Goal: Task Accomplishment & Management: Use online tool/utility

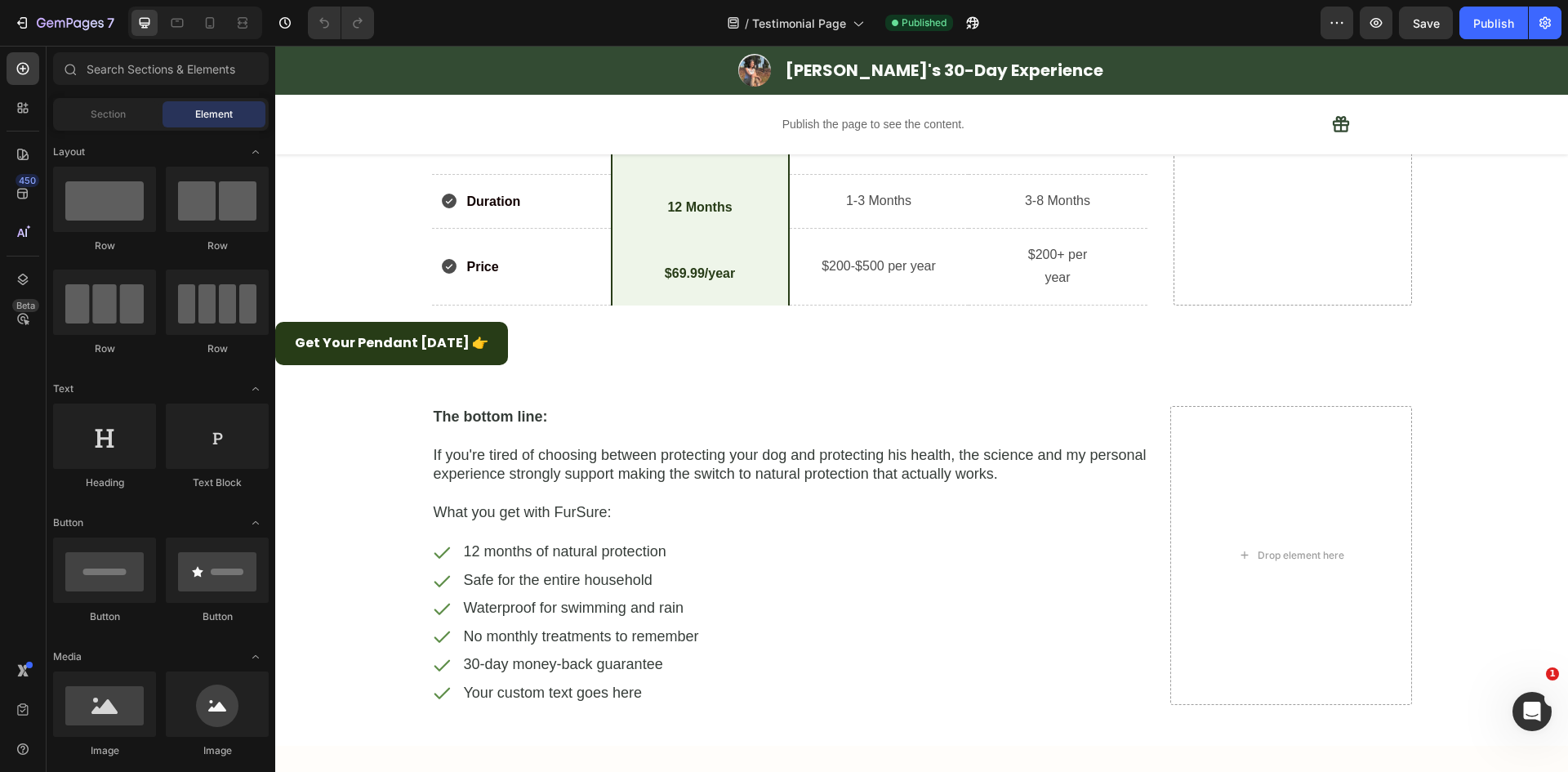
scroll to position [6665, 0]
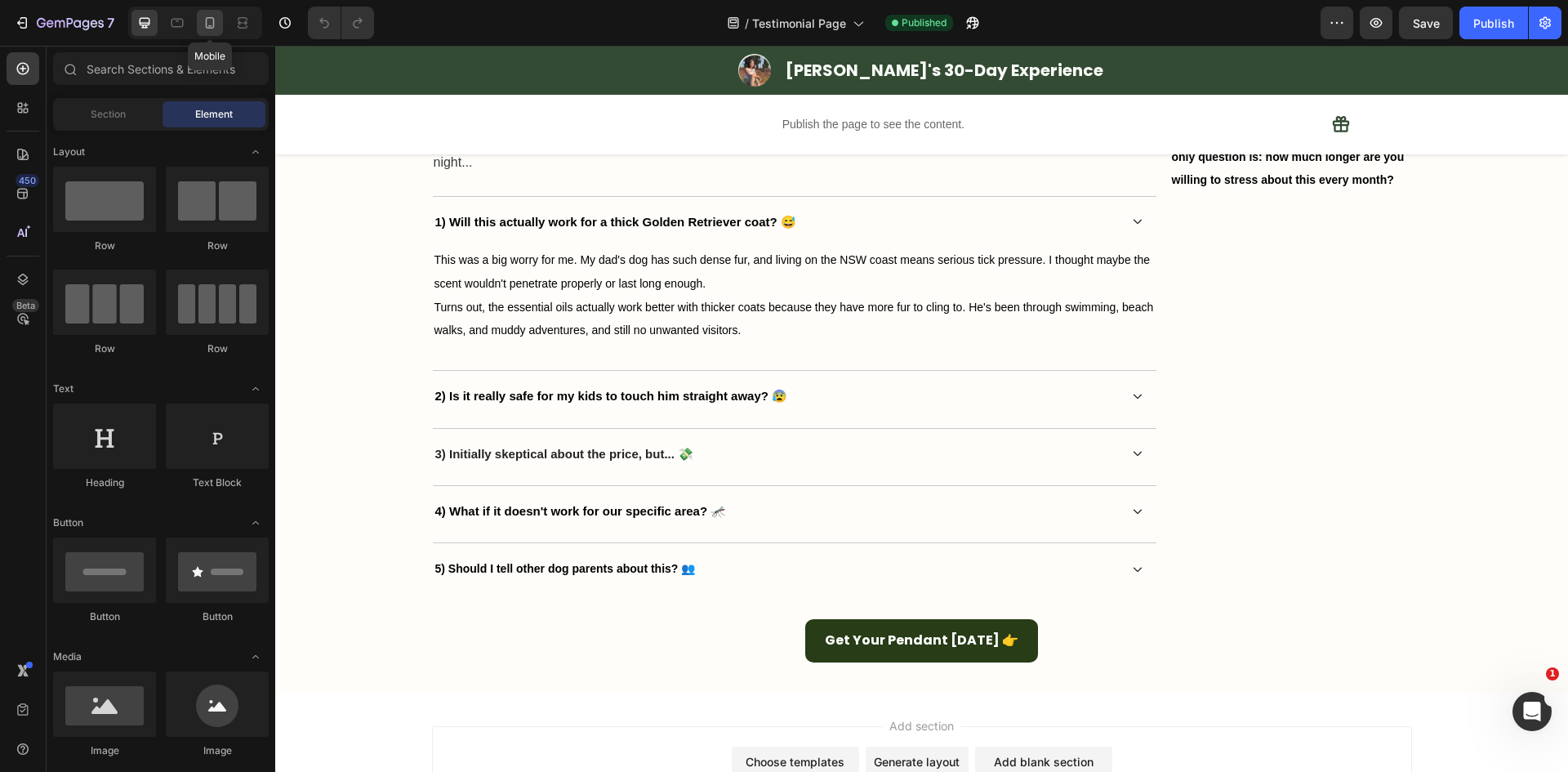
click at [215, 22] on icon at bounding box center [210, 23] width 16 height 16
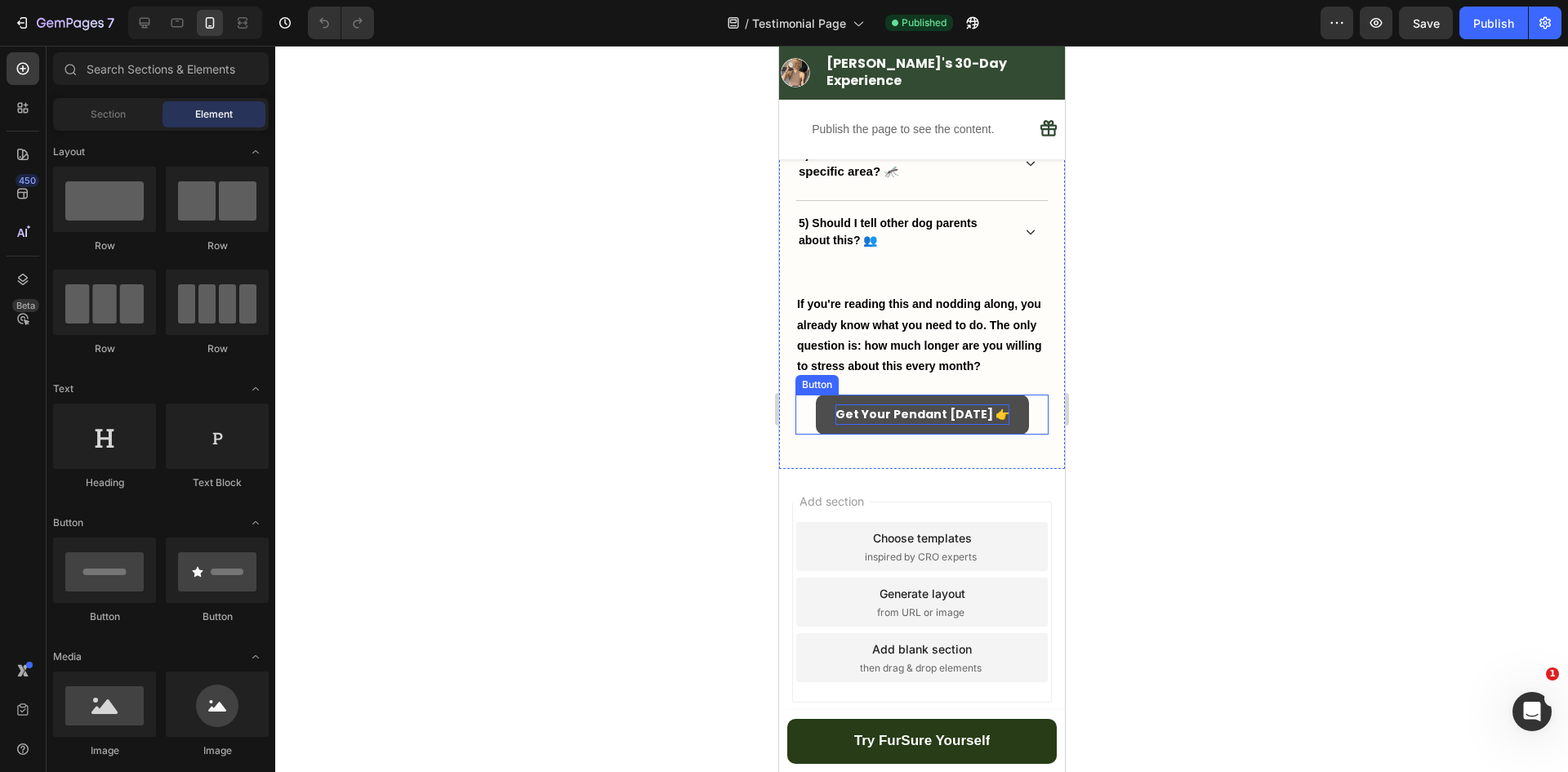
scroll to position [7015, 0]
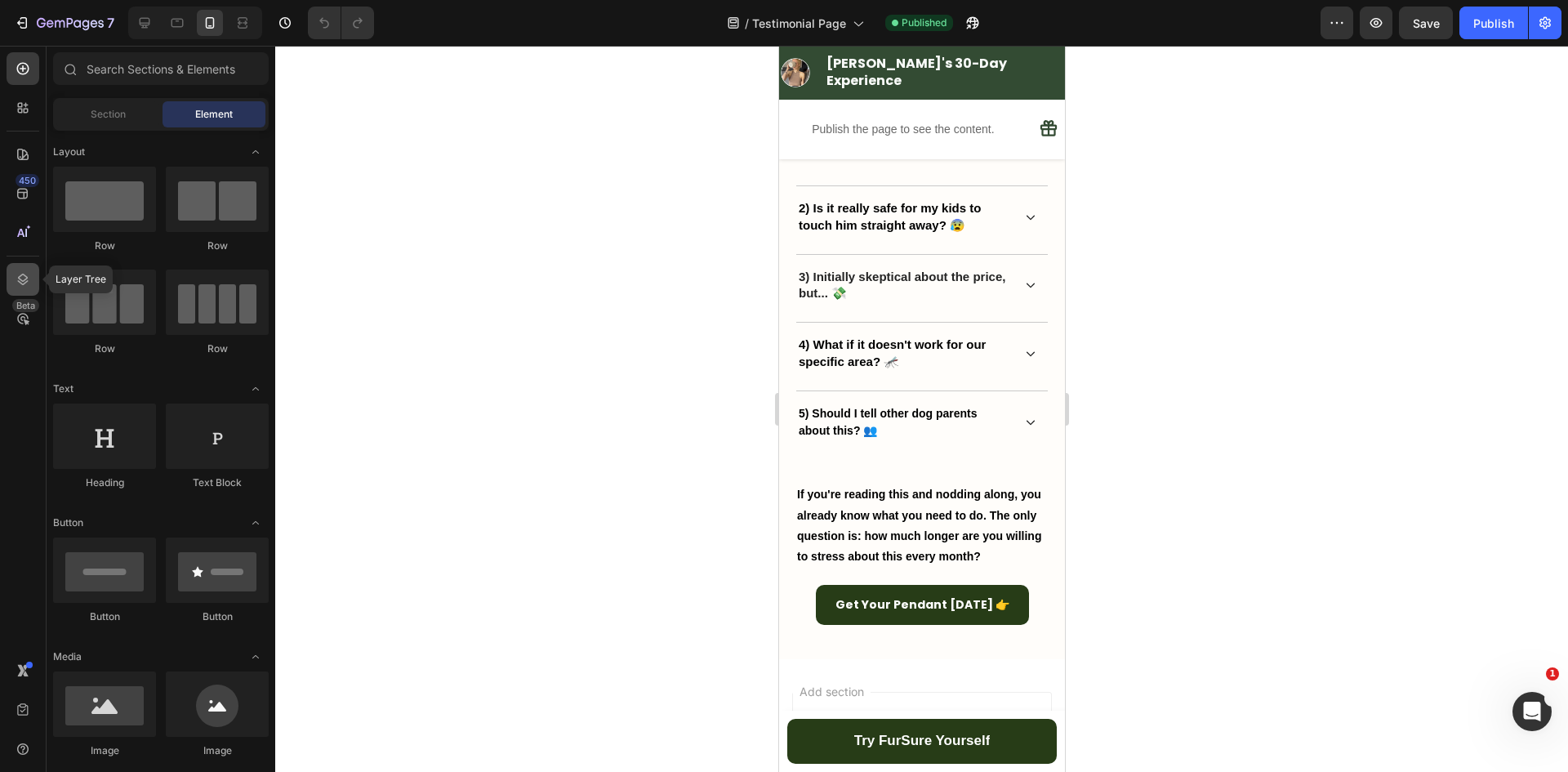
click at [19, 279] on icon at bounding box center [23, 280] width 10 height 11
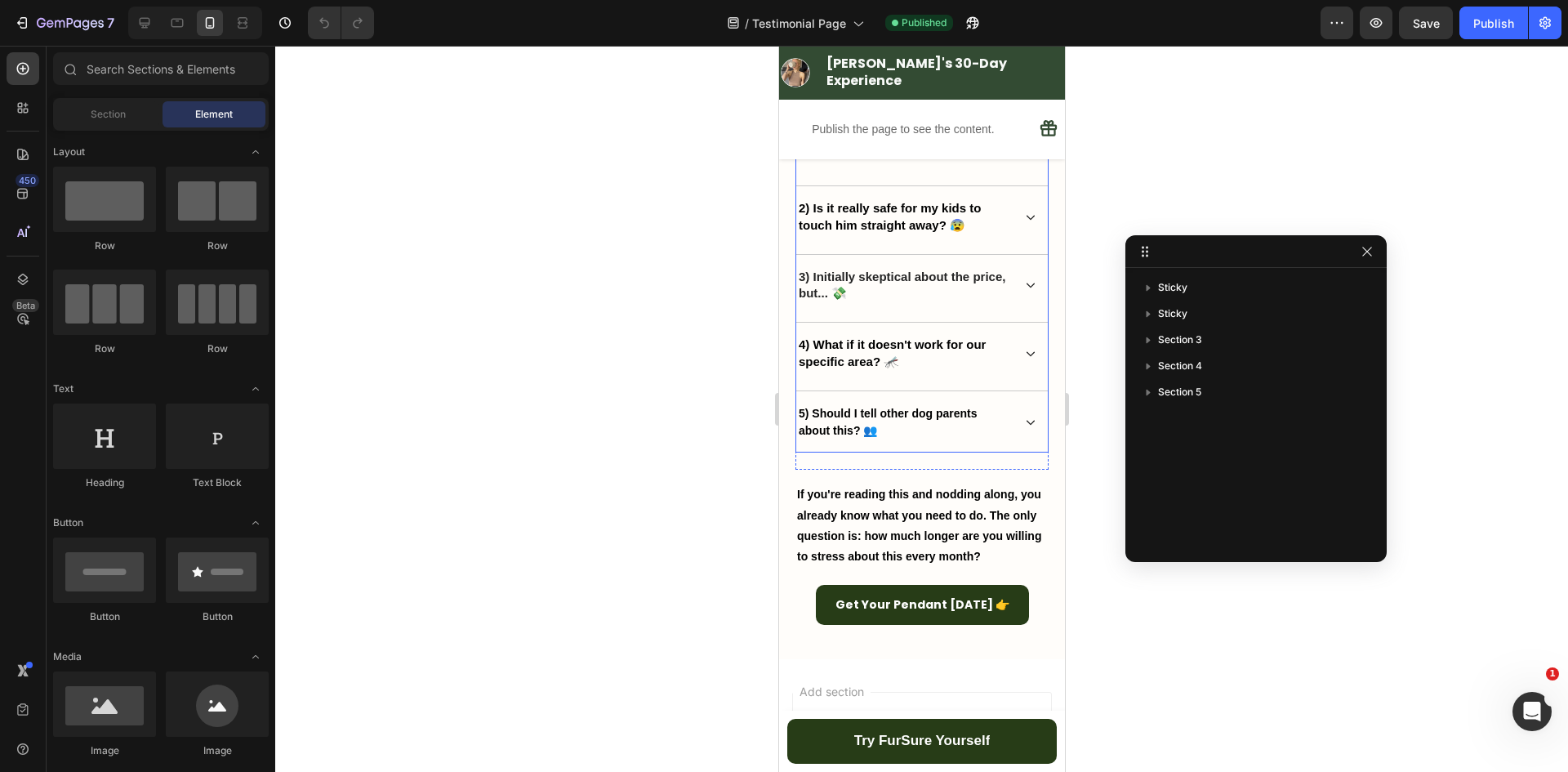
click at [809, 169] on div "This was a big worry for me. My dad's dog has such dense fur, and living on the…" at bounding box center [921, 60] width 251 height 240
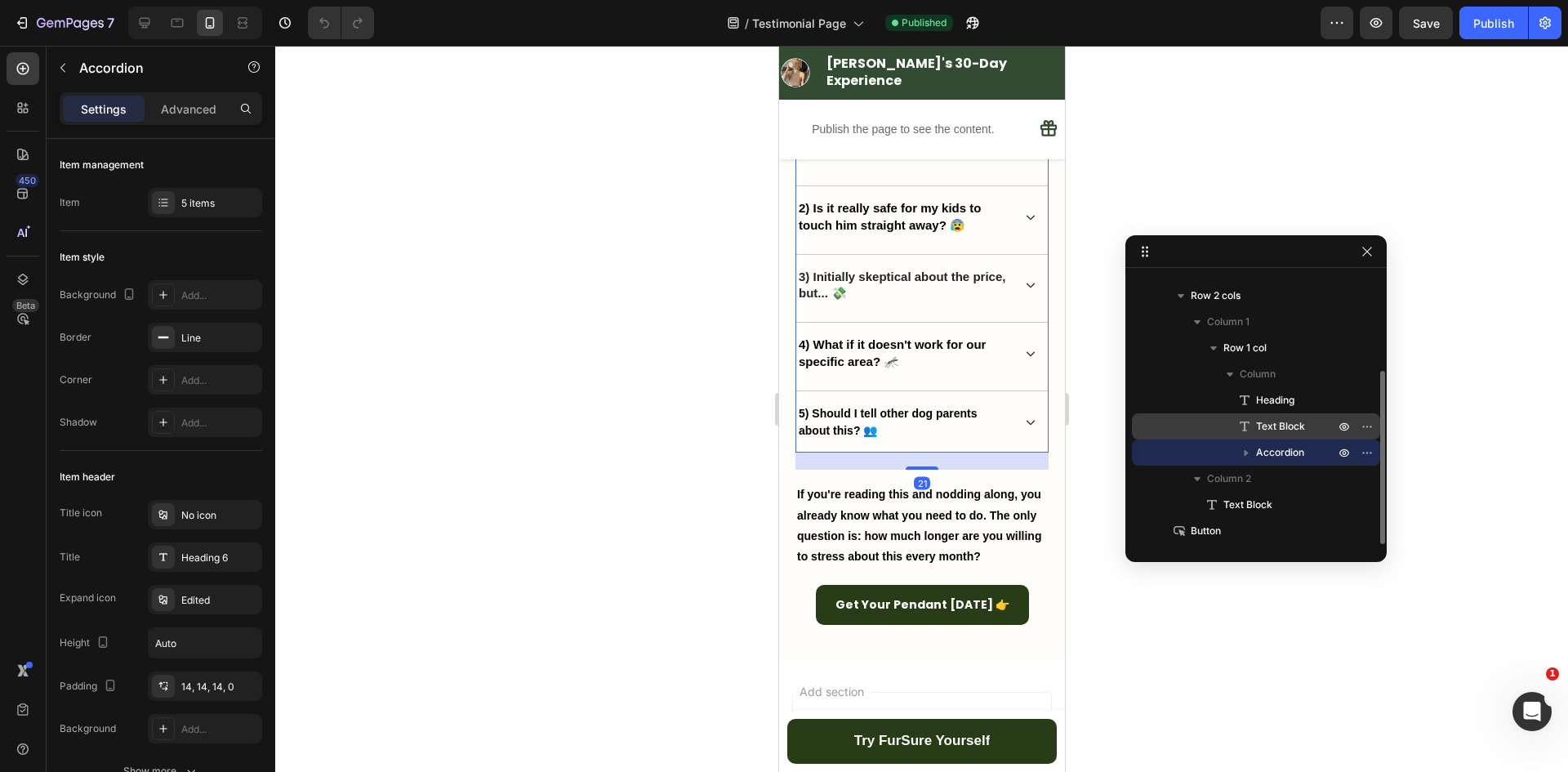
scroll to position [0, 0]
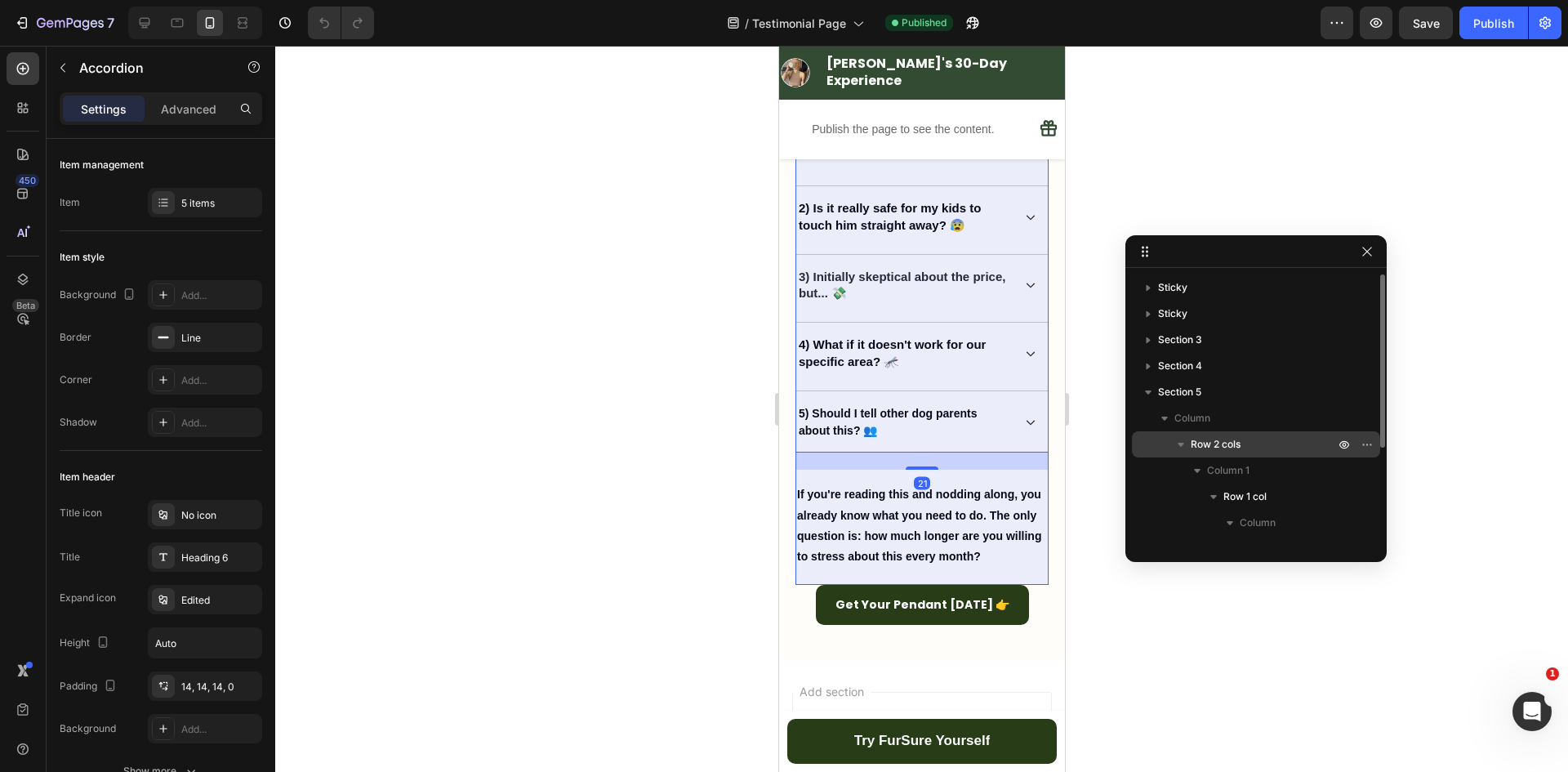
click at [1210, 446] on span "Row 2 cols" at bounding box center [1216, 444] width 50 height 16
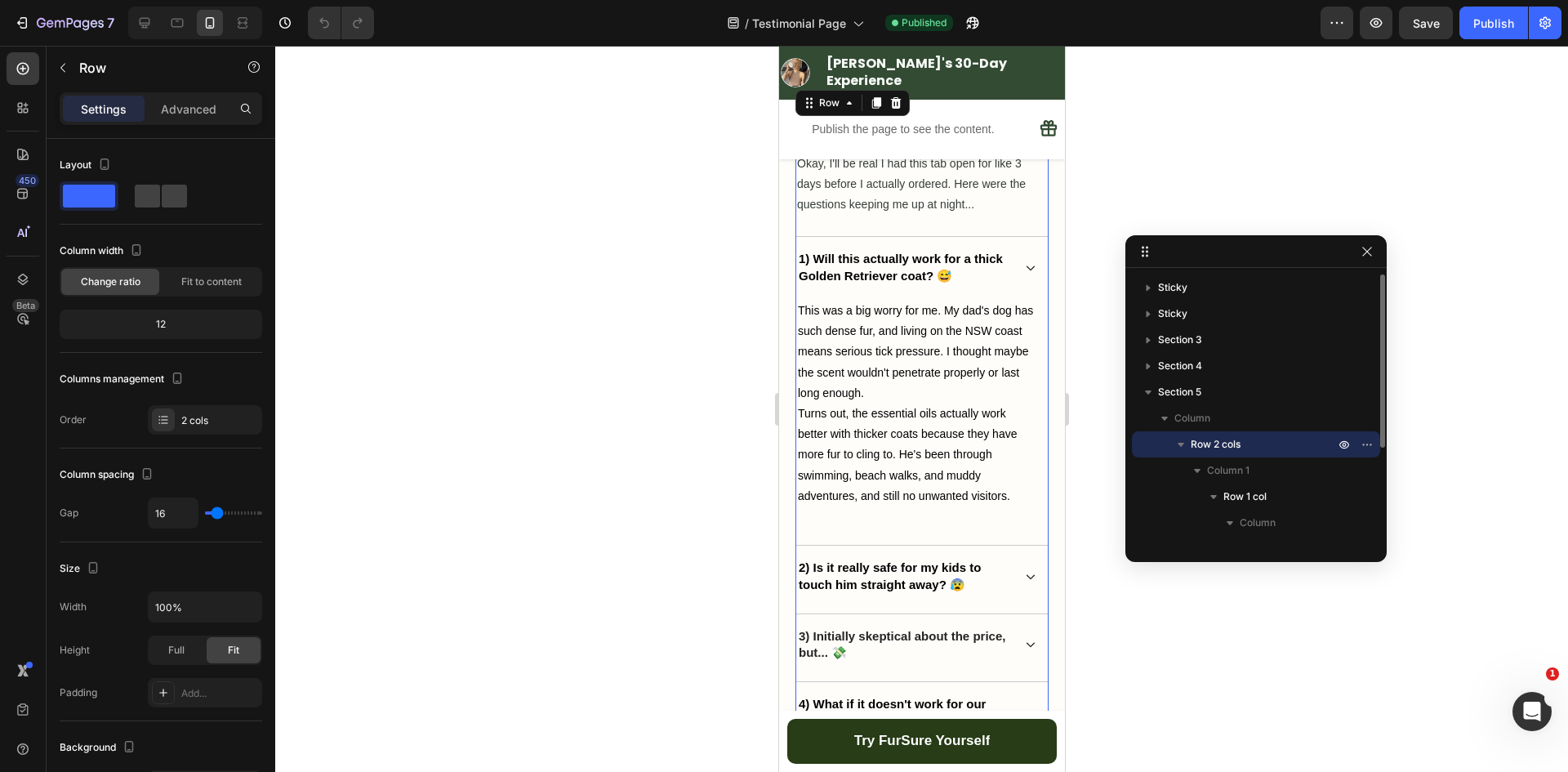
click at [1183, 444] on icon "button" at bounding box center [1181, 445] width 7 height 4
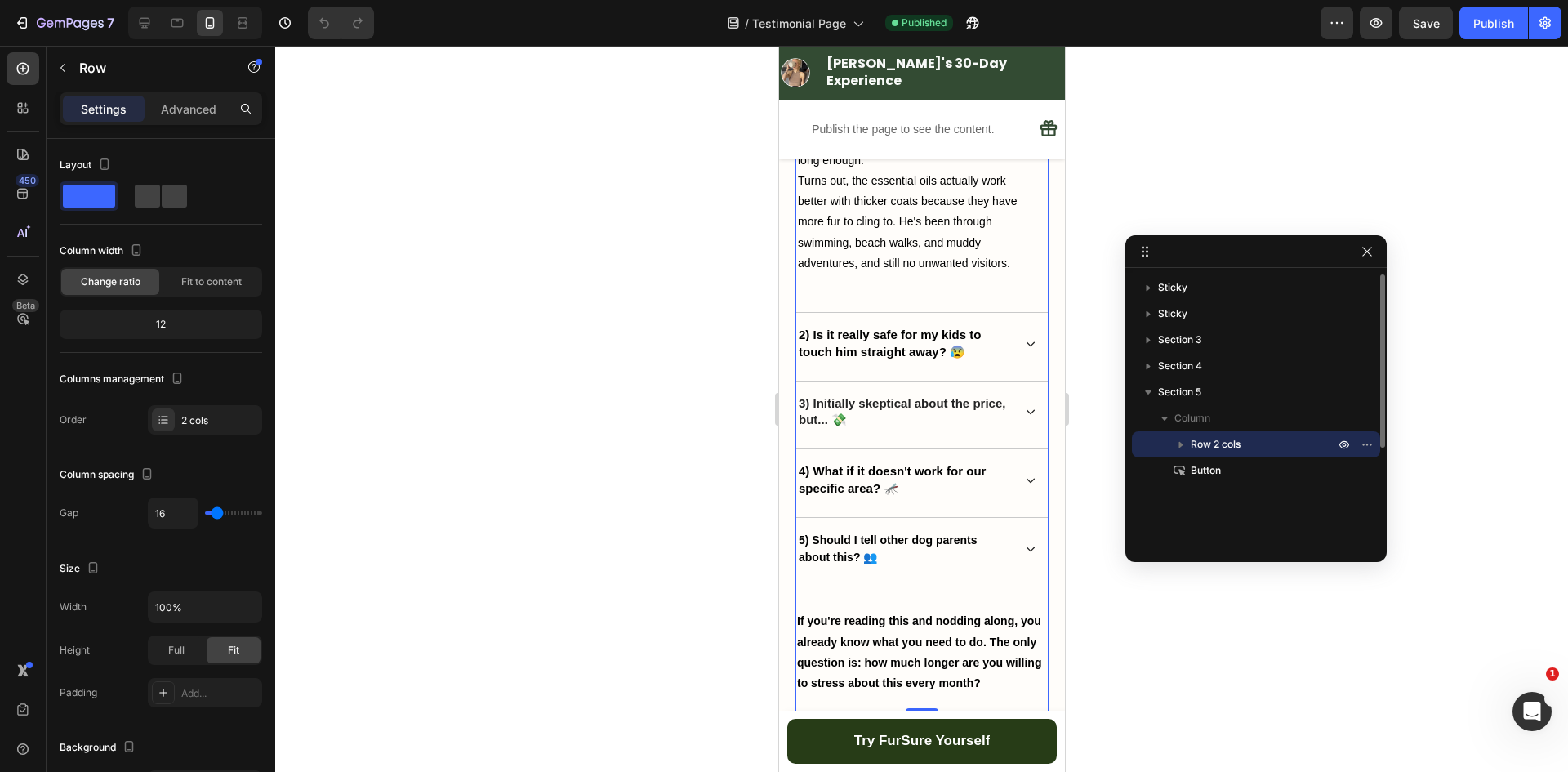
scroll to position [6634, 0]
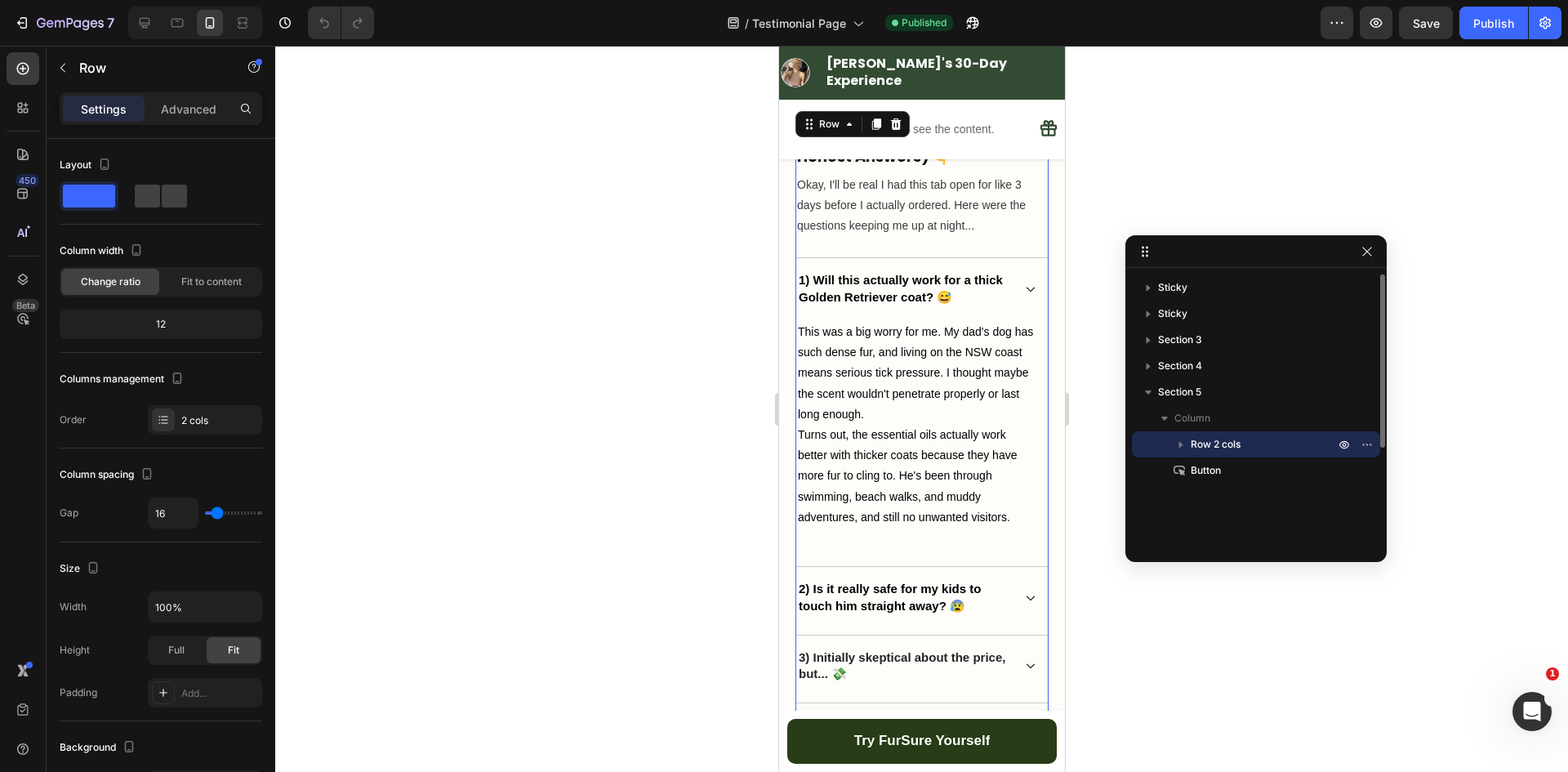
click at [1203, 450] on span "Row 2 cols" at bounding box center [1216, 444] width 50 height 16
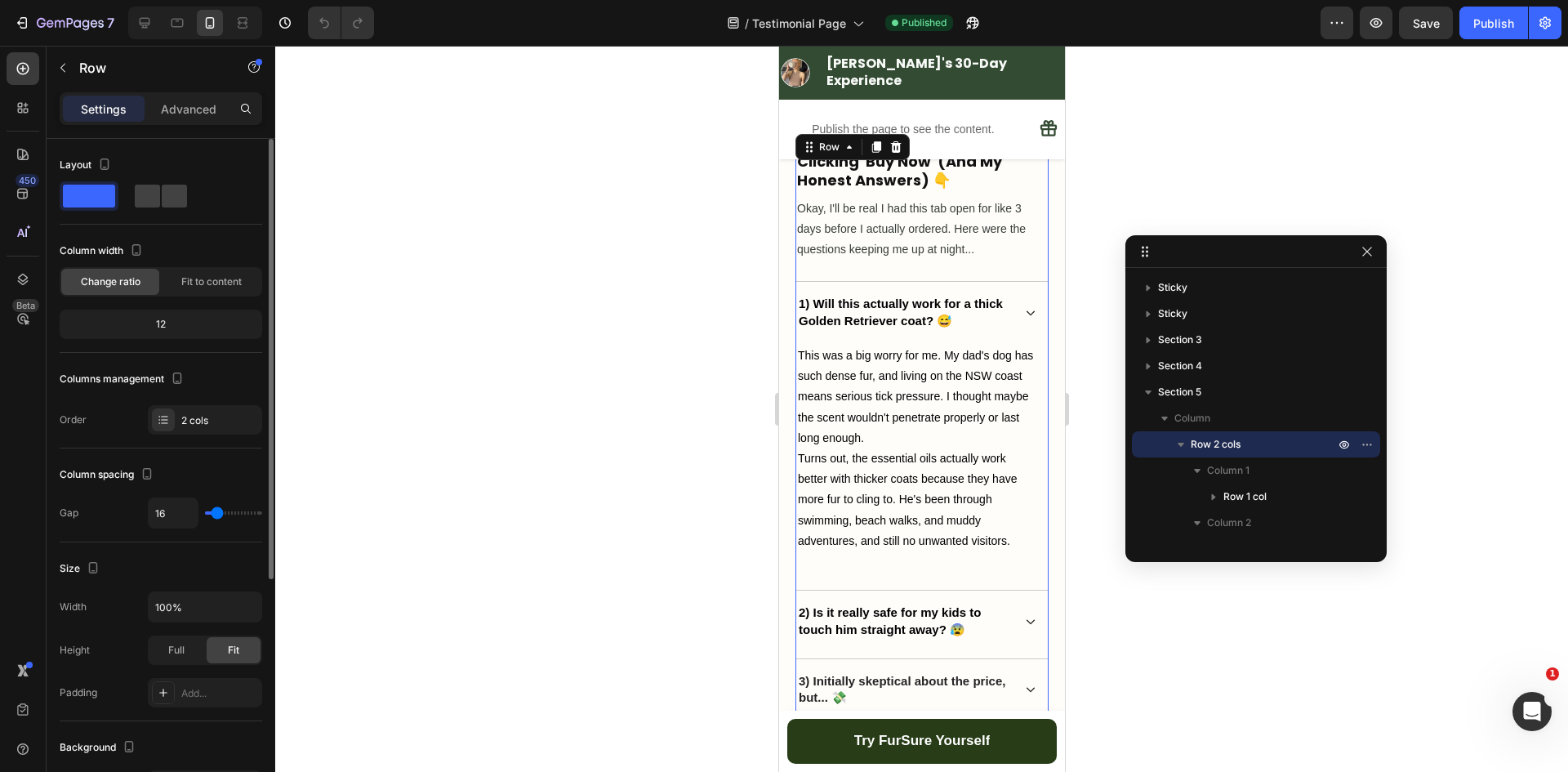
scroll to position [369, 0]
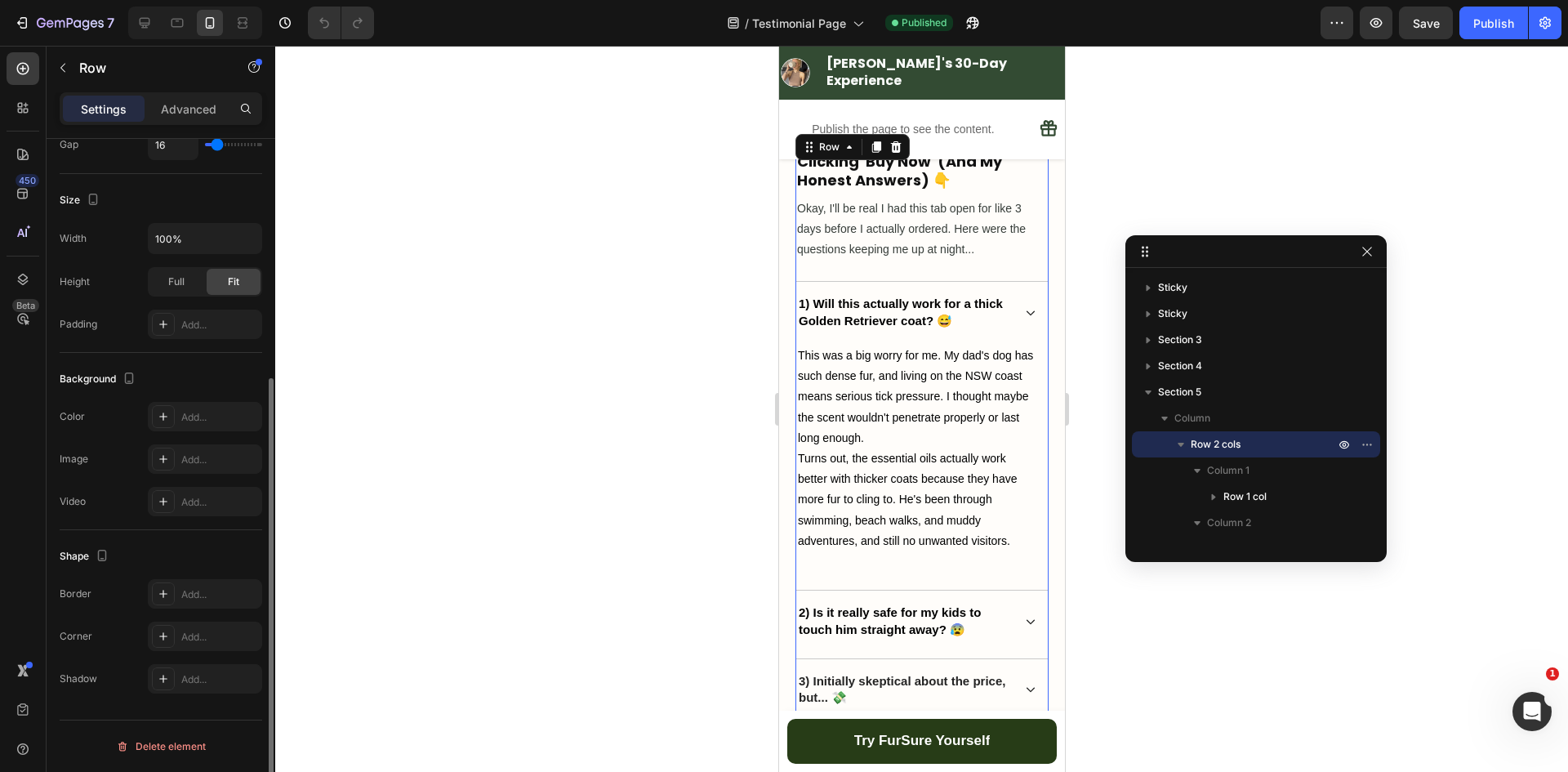
click at [205, 108] on p "Advanced" at bounding box center [188, 109] width 56 height 17
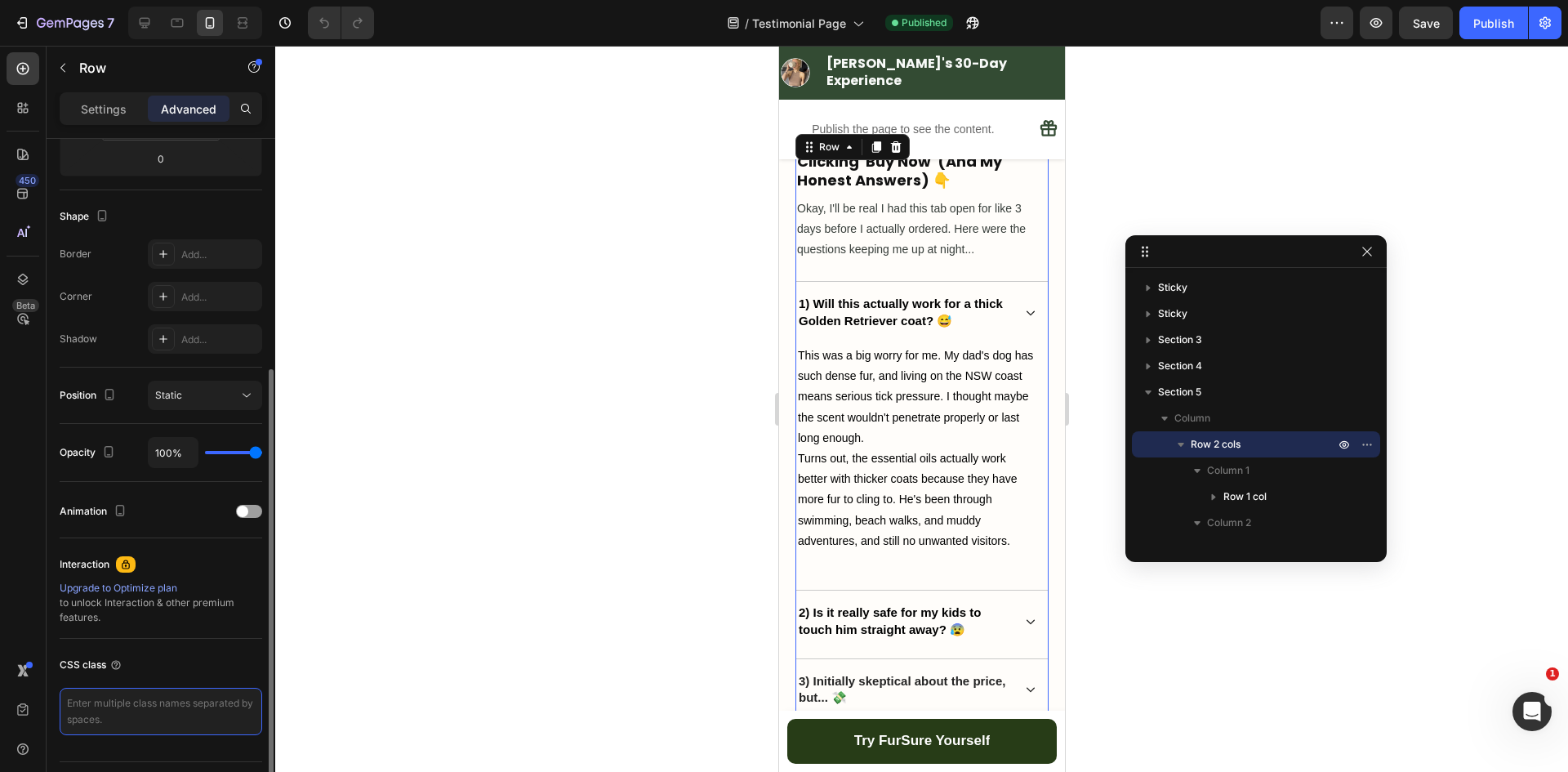
click at [115, 710] on textarea at bounding box center [161, 712] width 202 height 47
paste textarea "gp-sticky-hidden"
type textarea "gp-sticky-hidden"
click at [213, 660] on div "CSS class" at bounding box center [161, 665] width 202 height 26
click at [783, 762] on div at bounding box center [784, 759] width 7 height 13
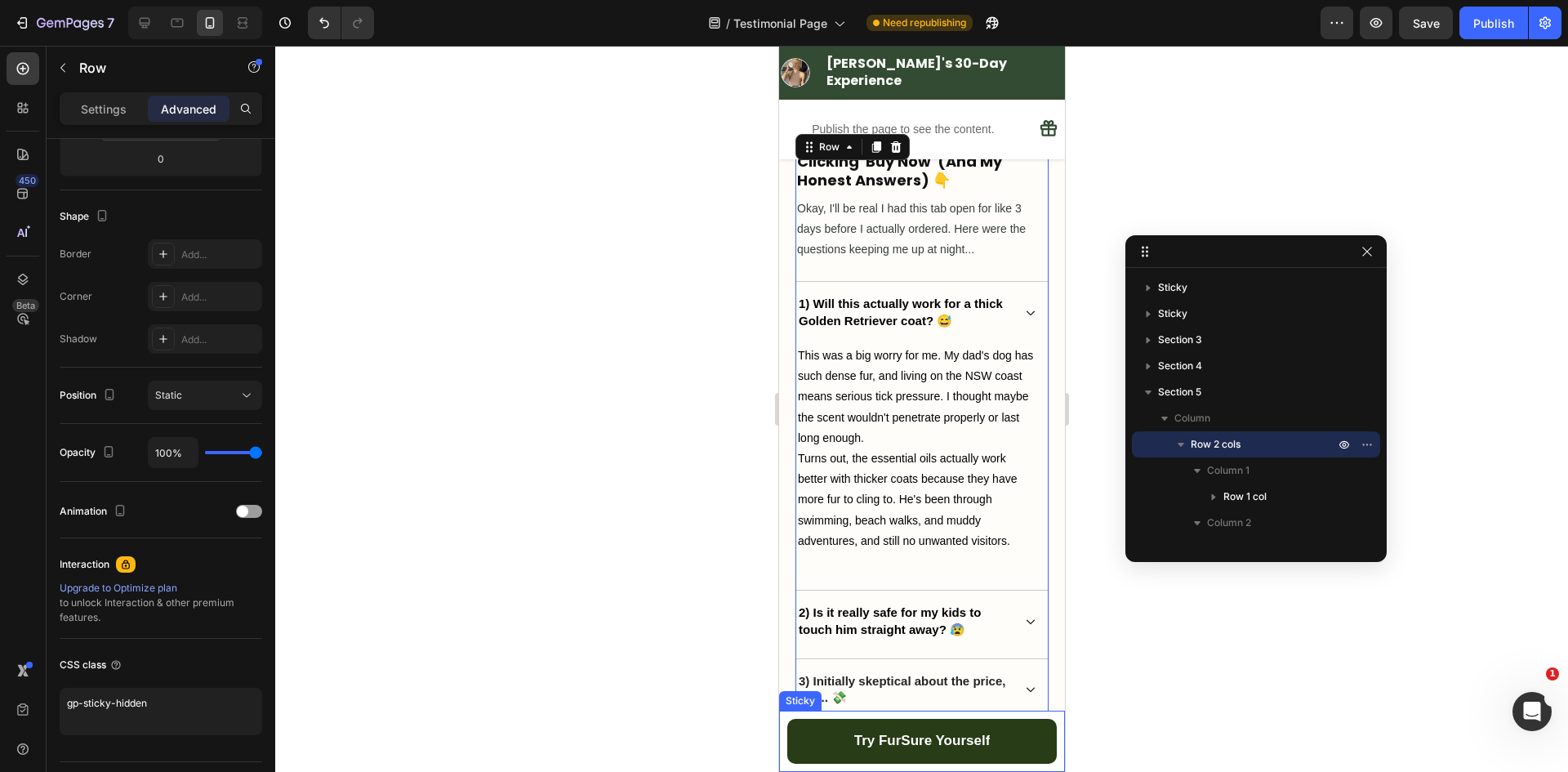
click at [785, 716] on div "Try FurSure Yourself Button Sticky" at bounding box center [921, 741] width 286 height 61
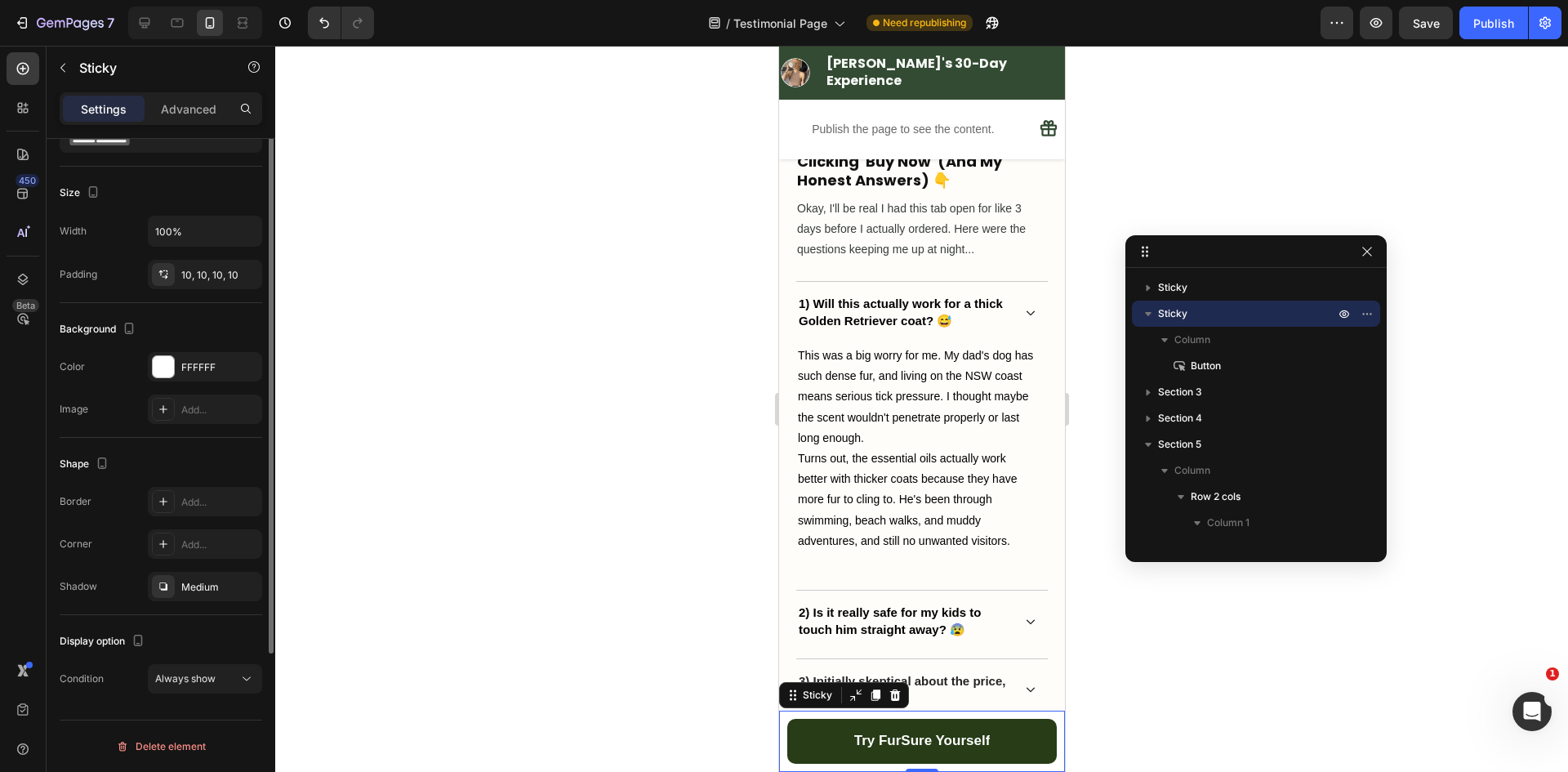
scroll to position [0, 0]
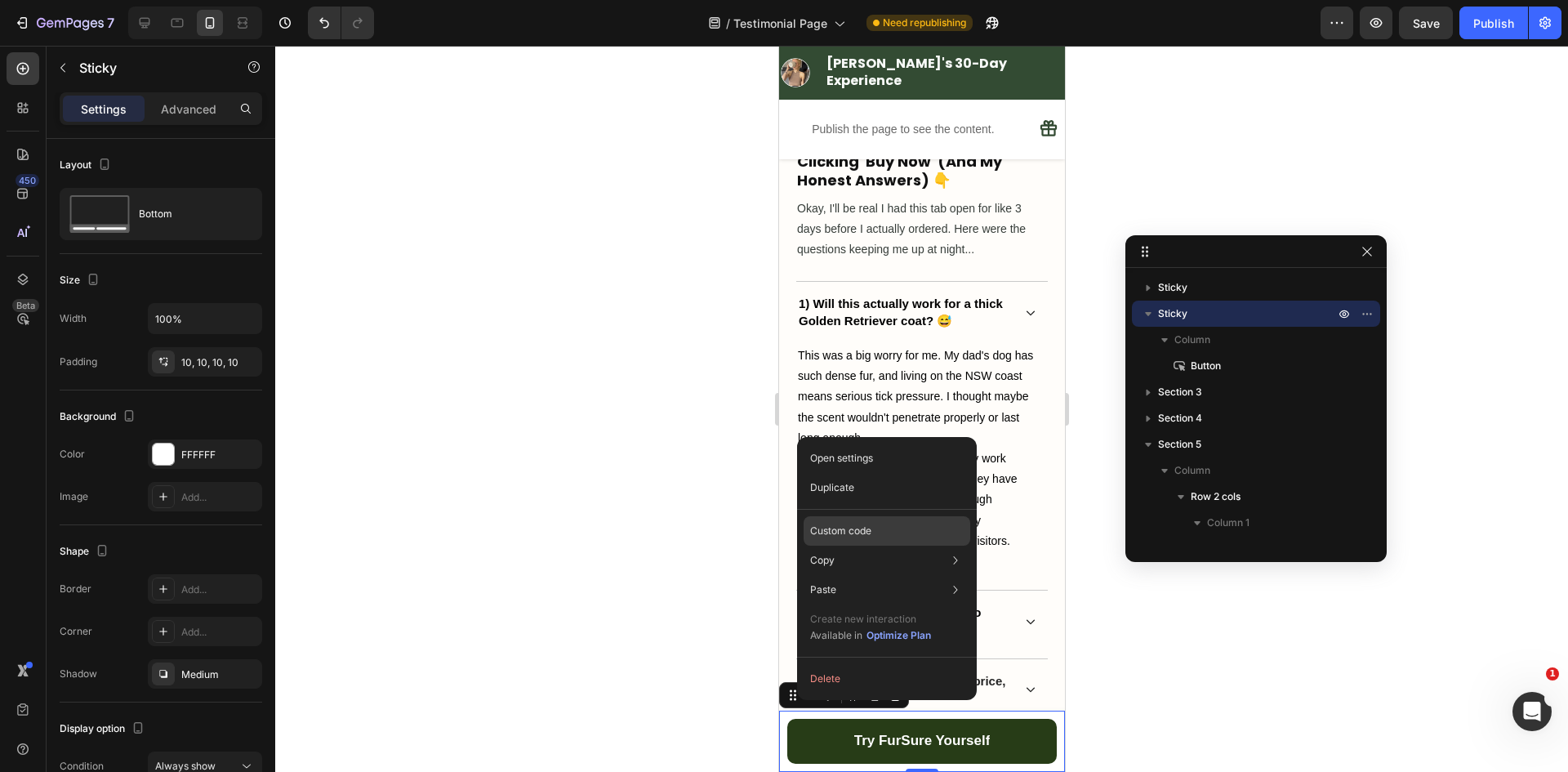
click at [854, 534] on p "Custom code" at bounding box center [841, 531] width 61 height 15
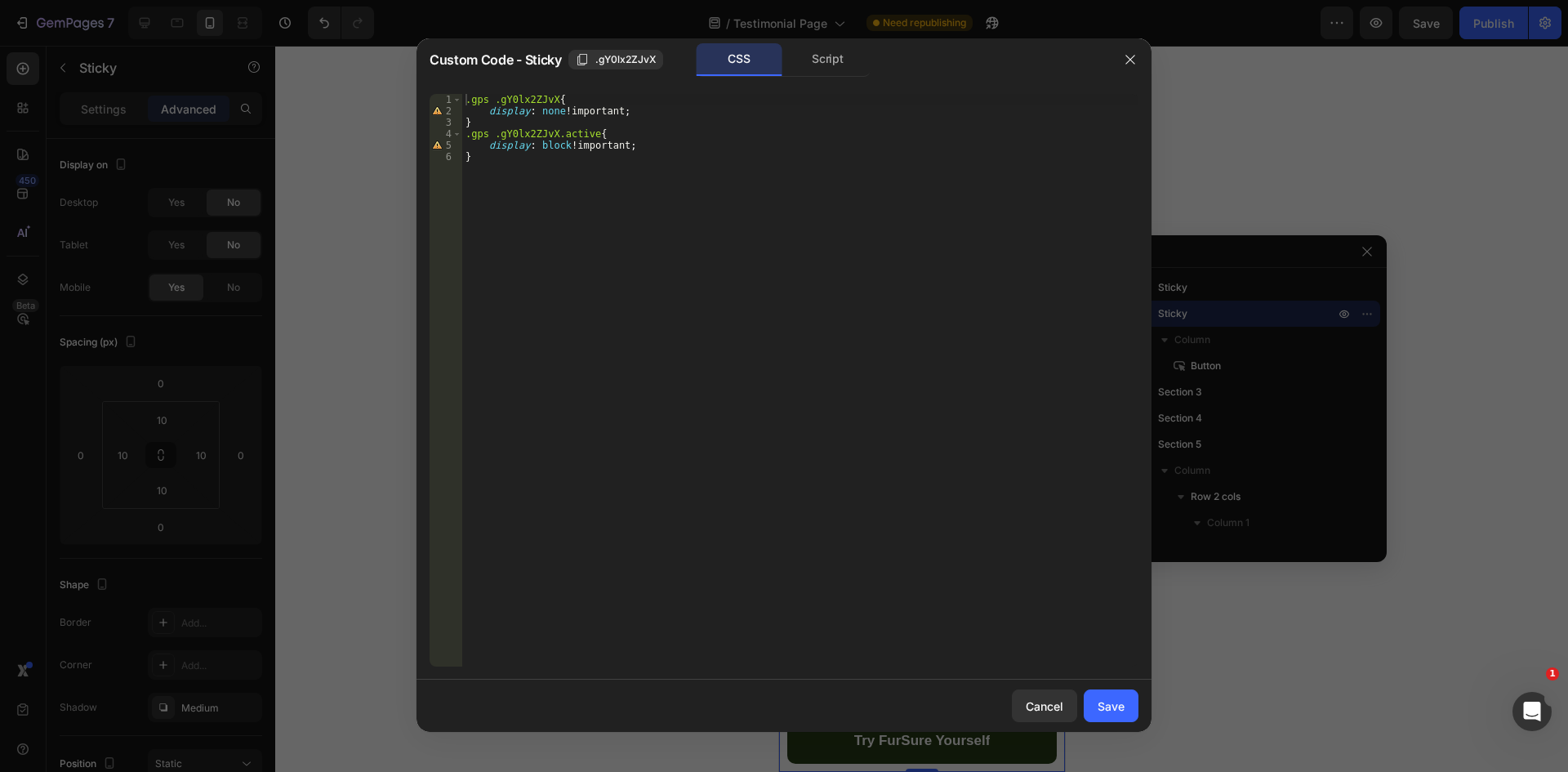
click at [815, 60] on div "Script" at bounding box center [827, 60] width 86 height 33
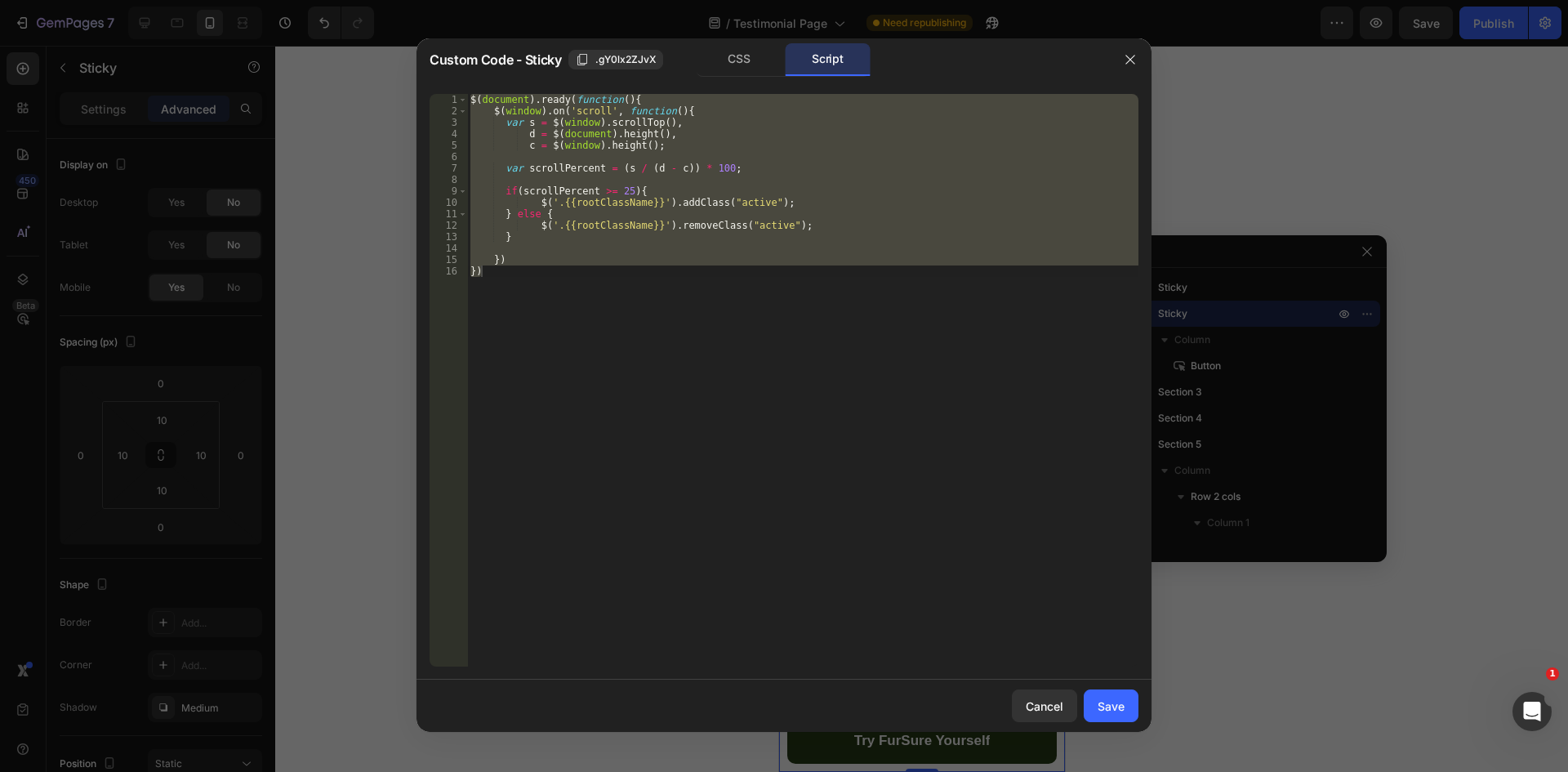
click at [652, 376] on div "$ ( document ) . ready ( function ( ) { $ ( window ) . on ( 'scroll' , function…" at bounding box center [803, 380] width 672 height 573
paste textarea "});"
type textarea "});"
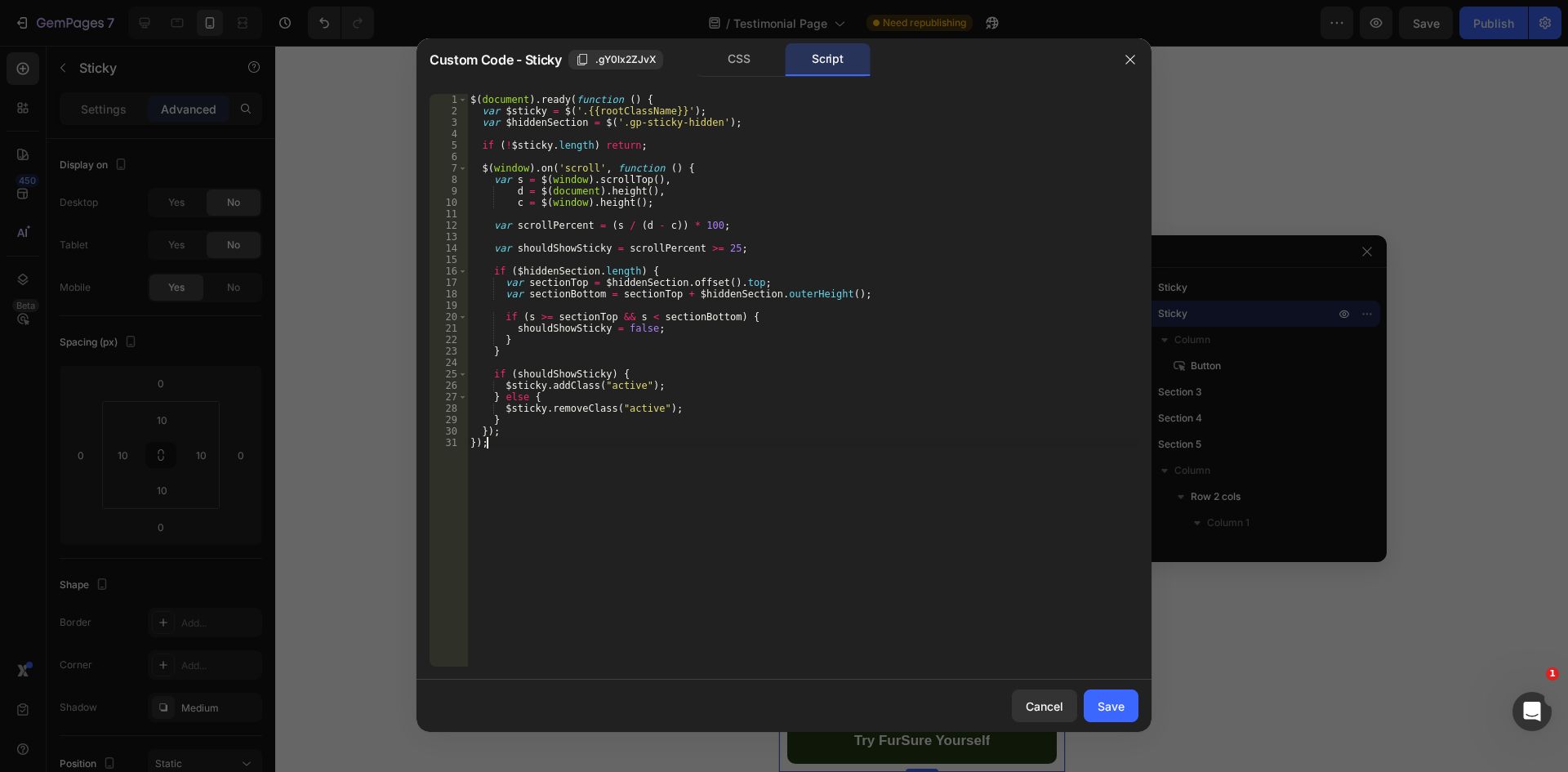
click at [1095, 703] on button "Save" at bounding box center [1111, 706] width 55 height 33
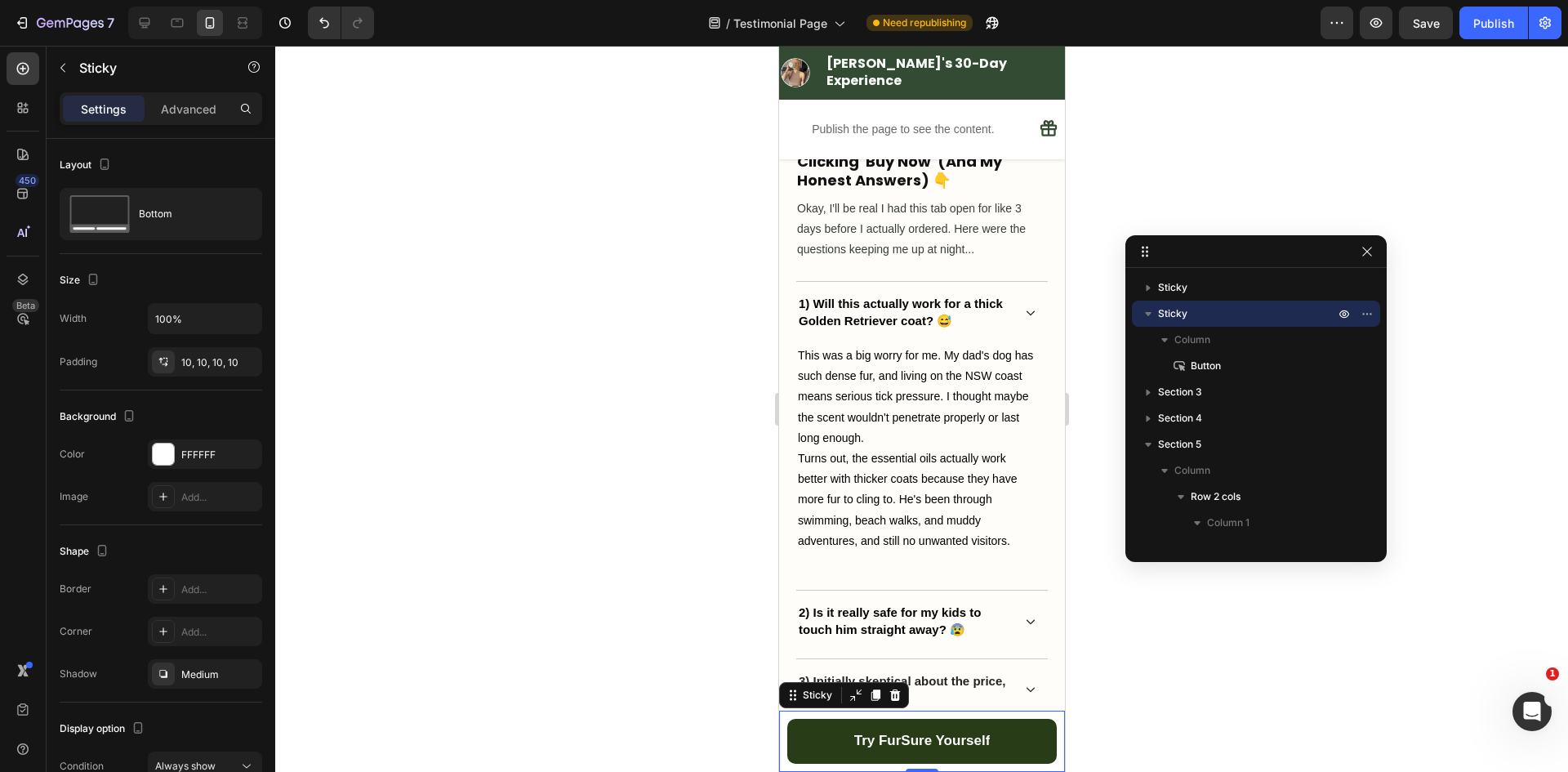
click at [431, 558] on div at bounding box center [921, 408] width 1293 height 727
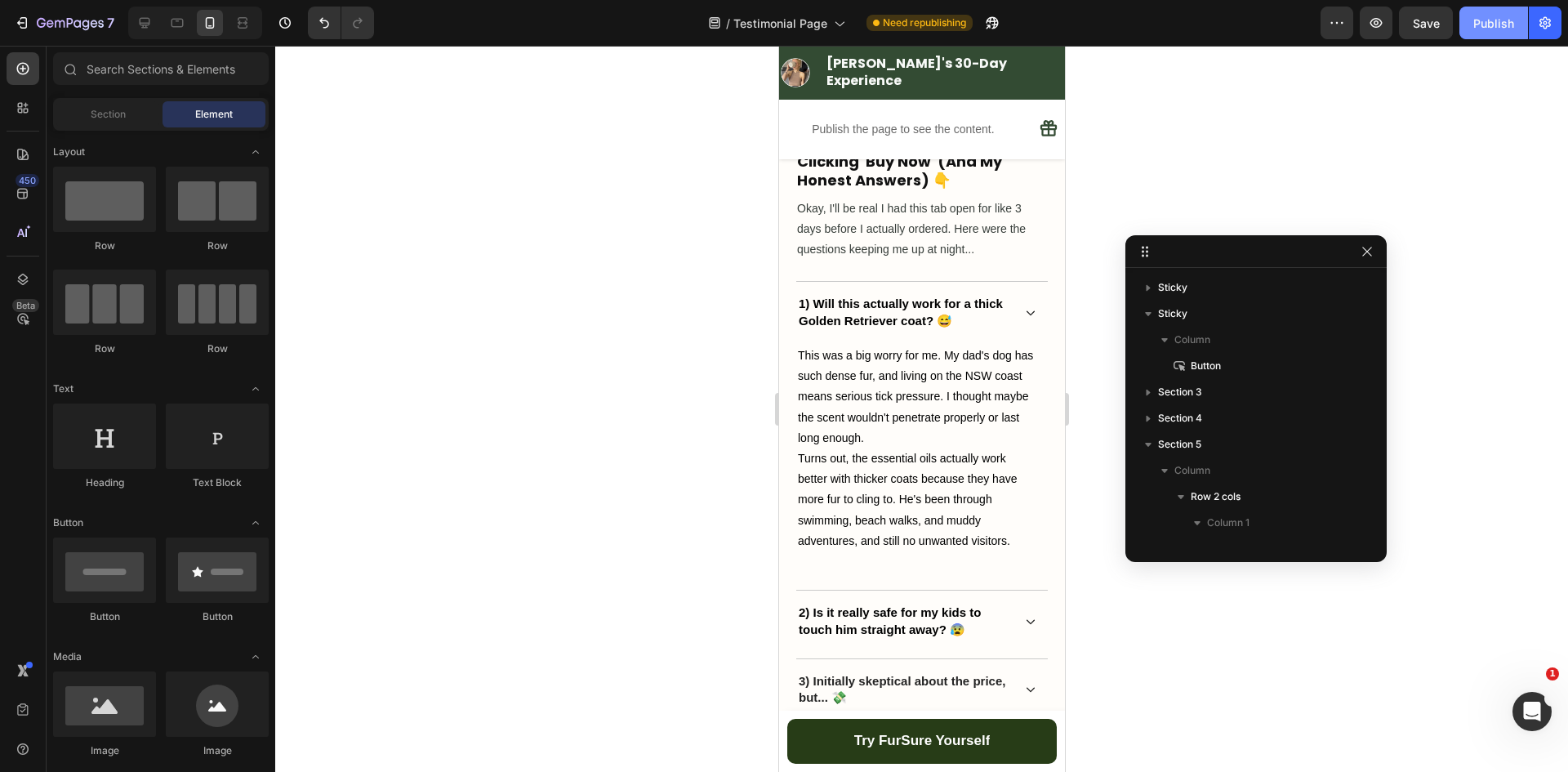
click at [1484, 27] on div "Publish" at bounding box center [1493, 24] width 41 height 17
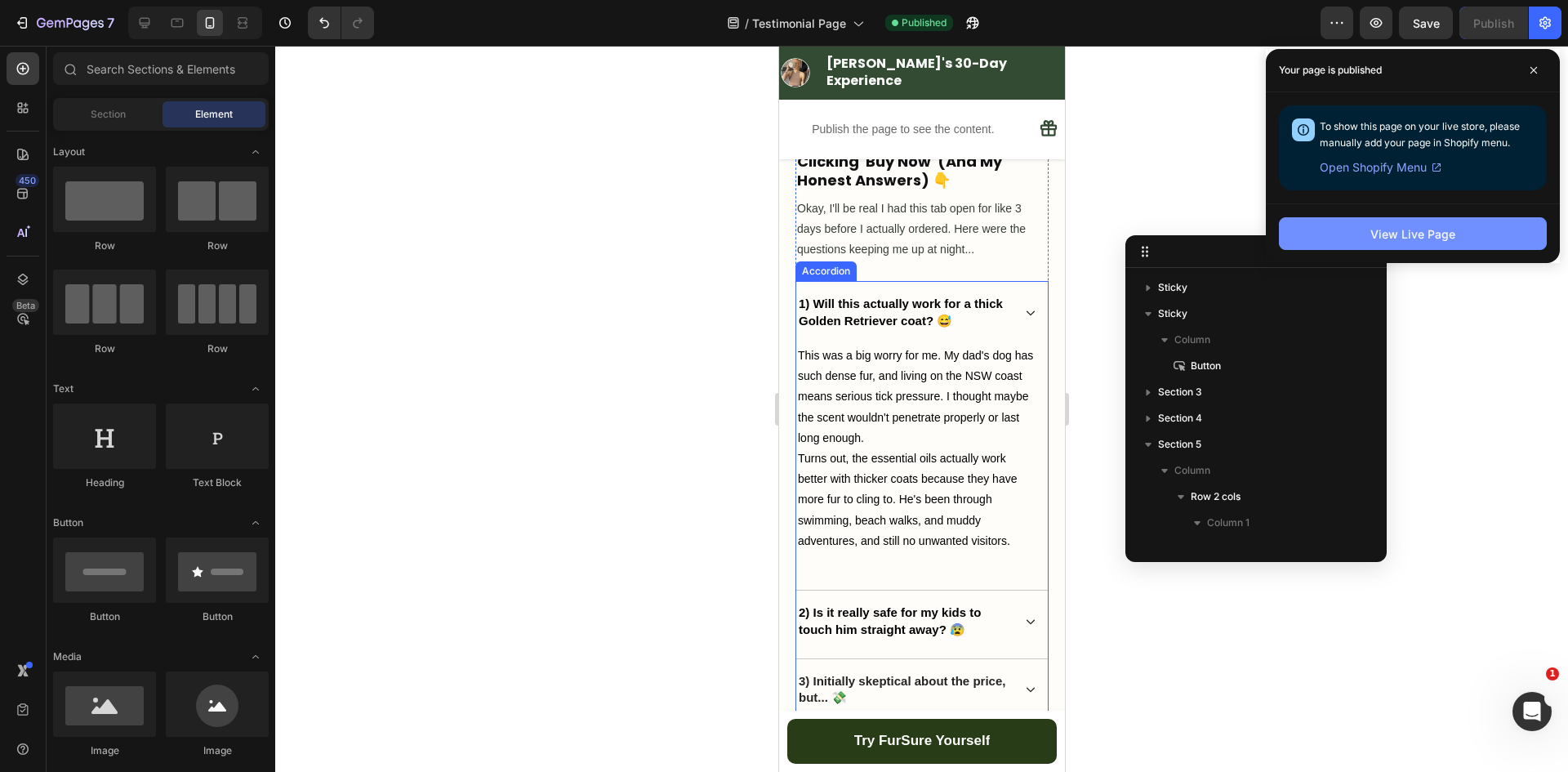
click at [1407, 228] on div "View Live Page" at bounding box center [1413, 234] width 85 height 17
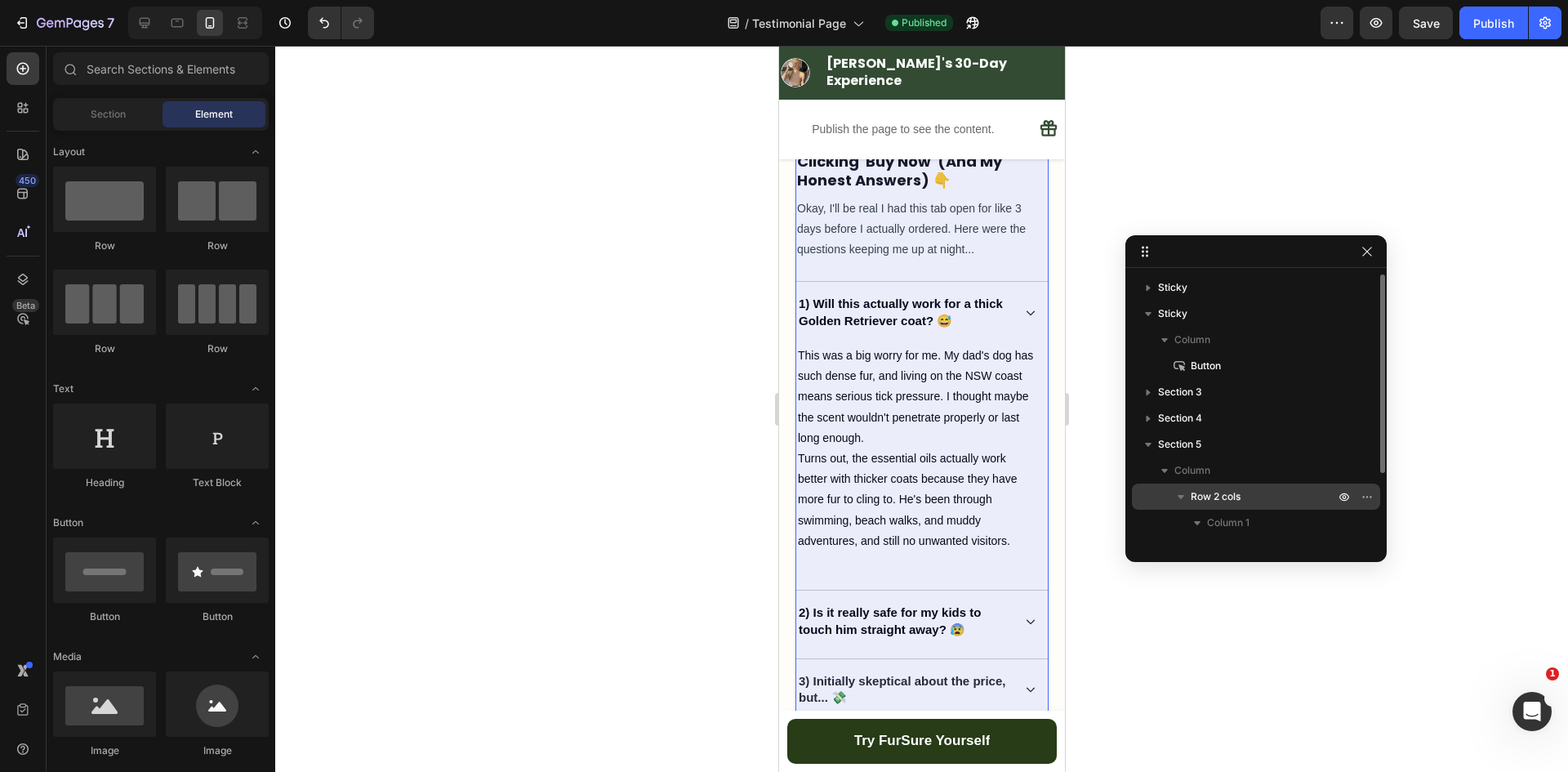
click at [1224, 498] on span "Row 2 cols" at bounding box center [1216, 496] width 50 height 16
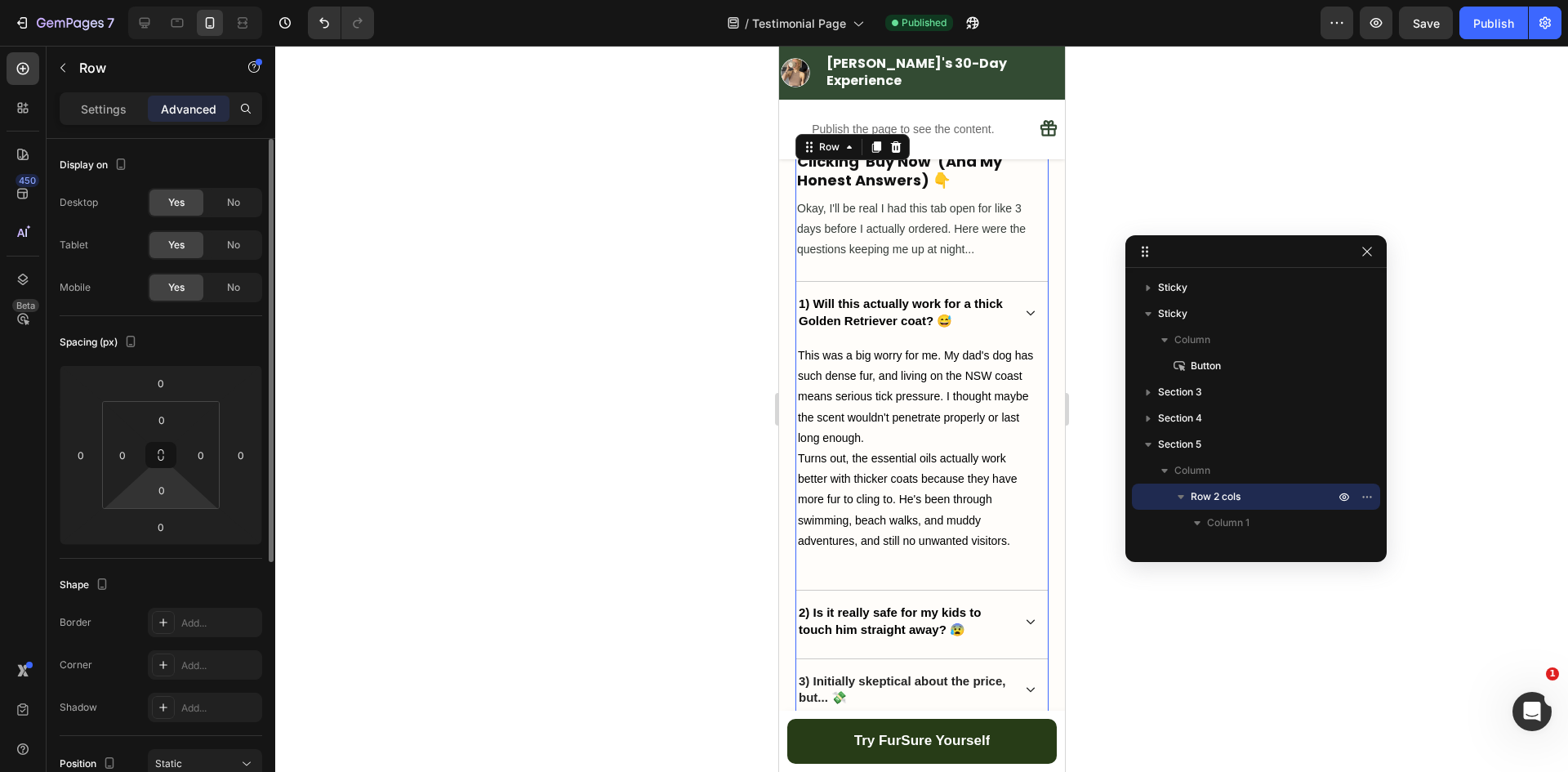
scroll to position [410, 0]
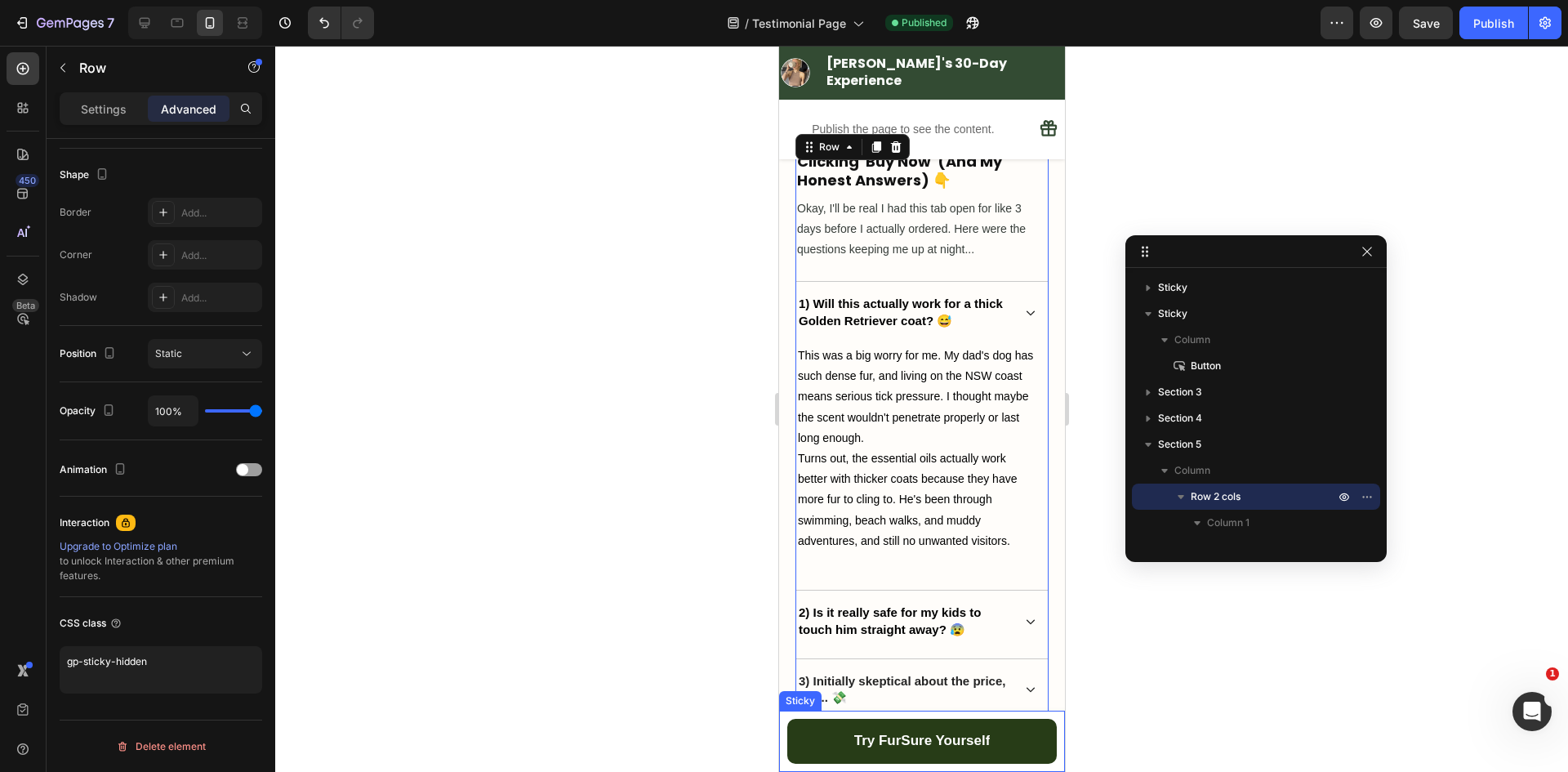
click at [781, 740] on div "Try FurSure Yourself Button Sticky" at bounding box center [921, 741] width 286 height 61
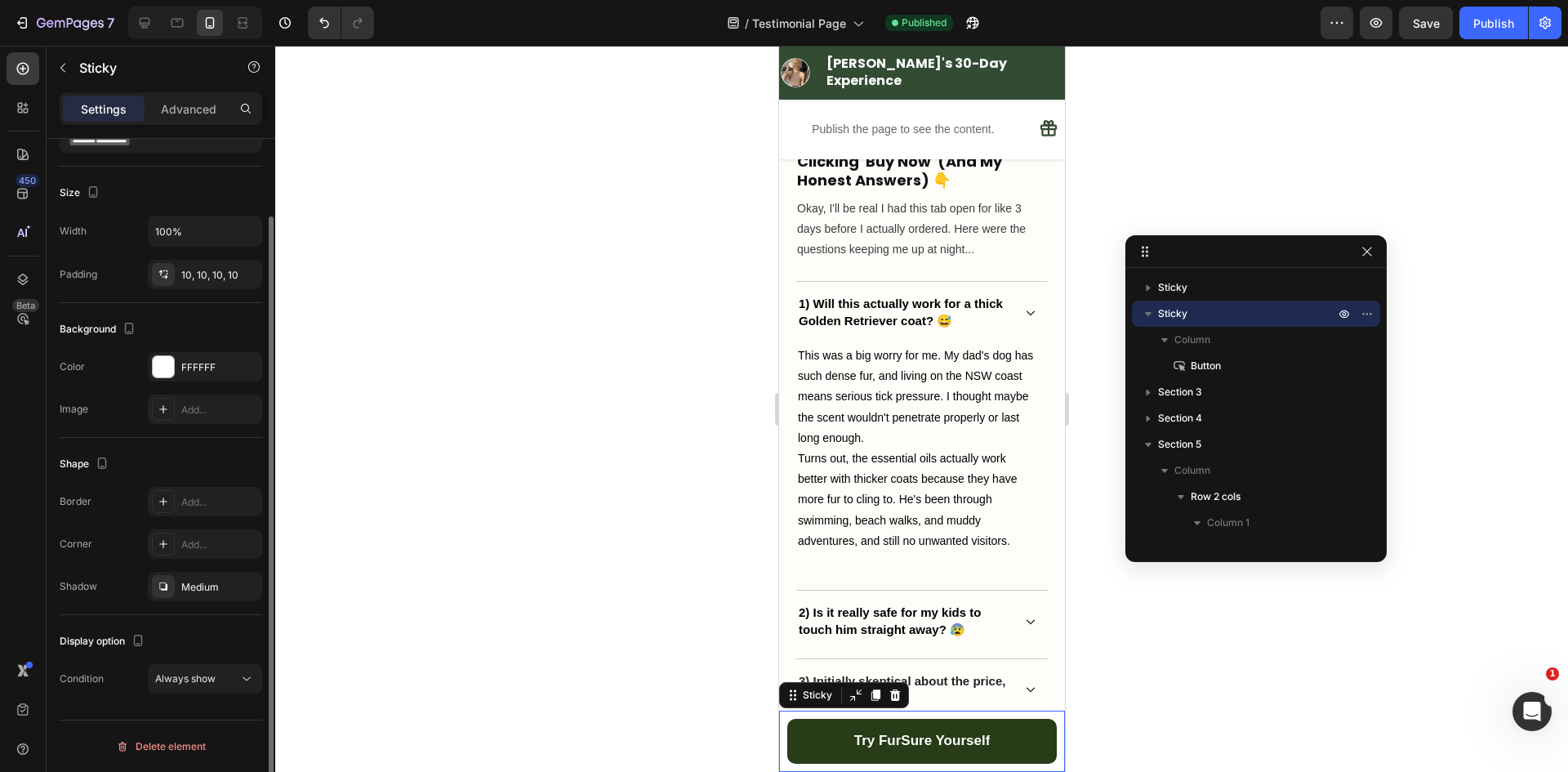
scroll to position [0, 0]
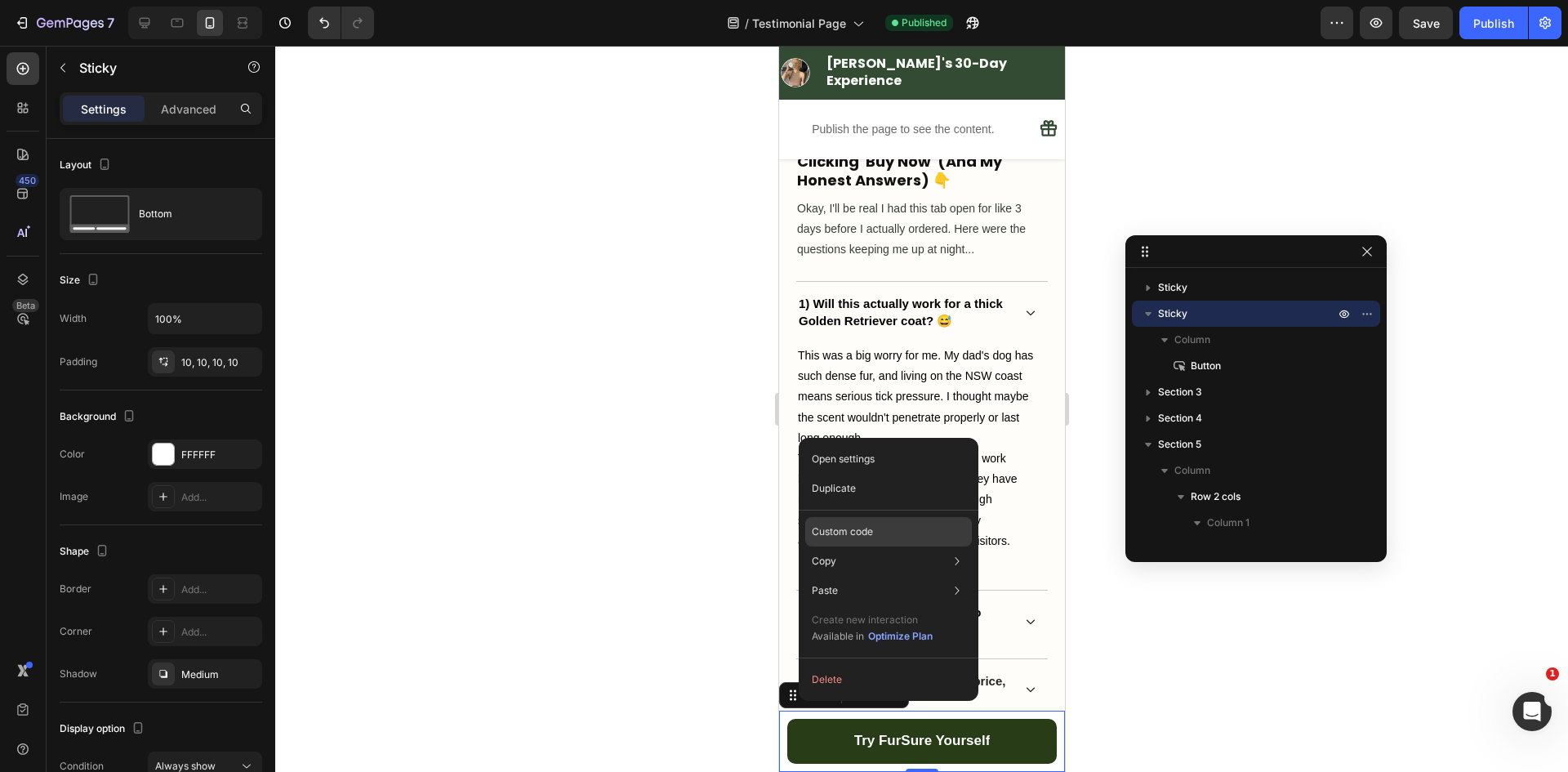
click at [878, 531] on div "Custom code" at bounding box center [888, 531] width 166 height 29
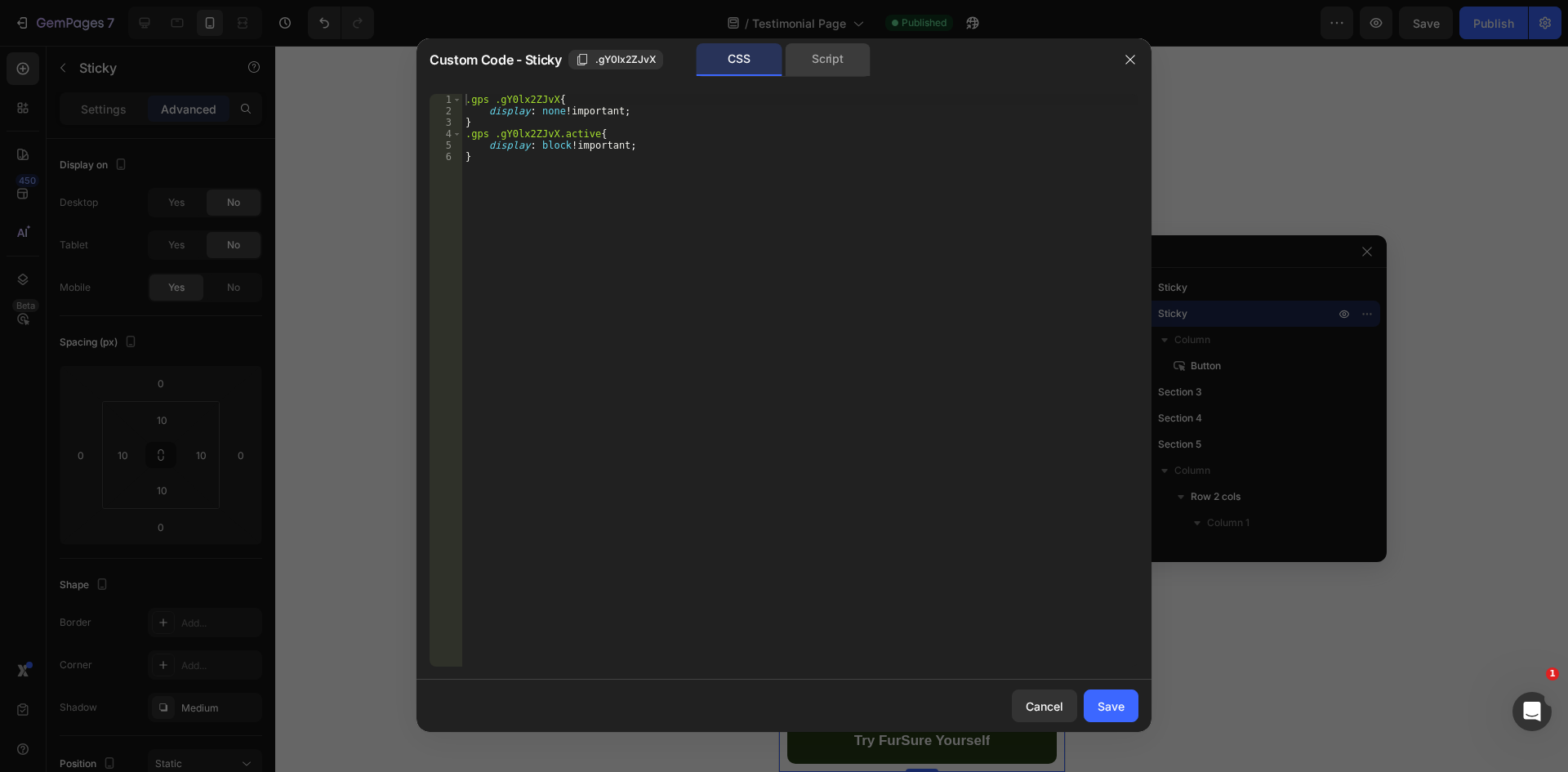
click at [828, 58] on div "Script" at bounding box center [827, 60] width 86 height 33
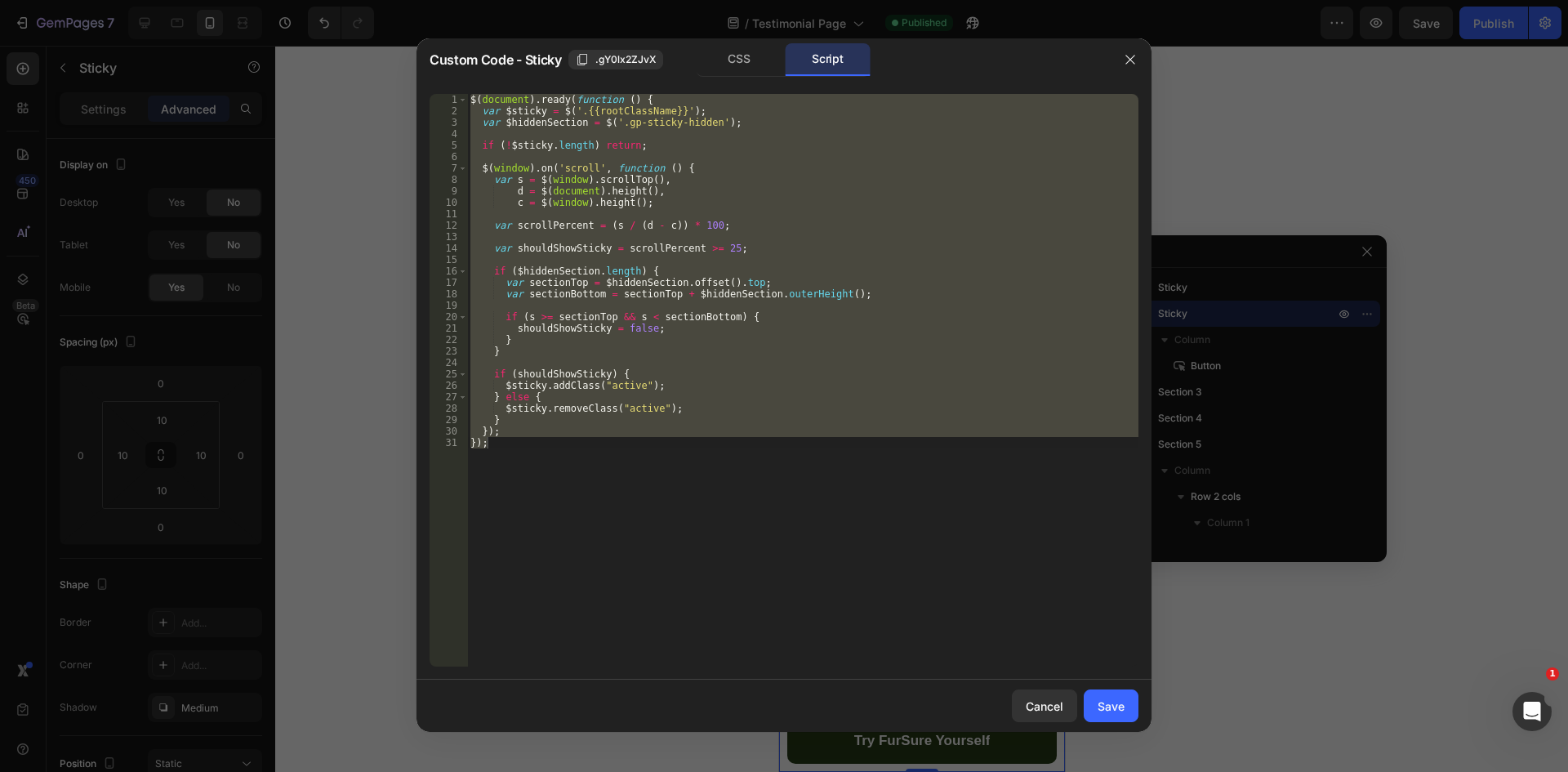
click at [745, 420] on div "$ ( document ) . ready ( function ( ) { var $sticky = $ ( '.{{rootClassName}}' …" at bounding box center [803, 380] width 672 height 573
type textarea "}"
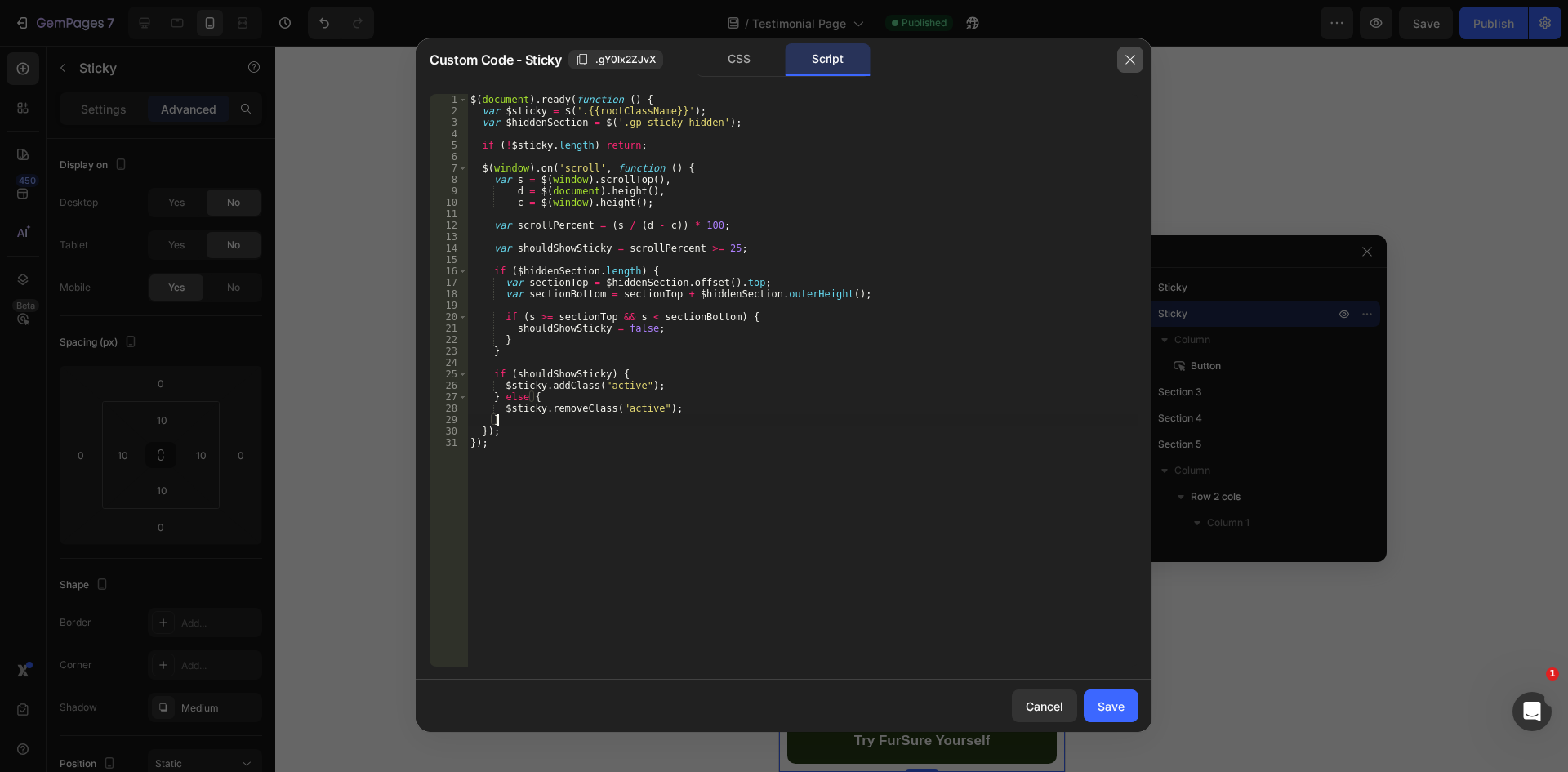
click at [1122, 60] on button "button" at bounding box center [1131, 60] width 26 height 26
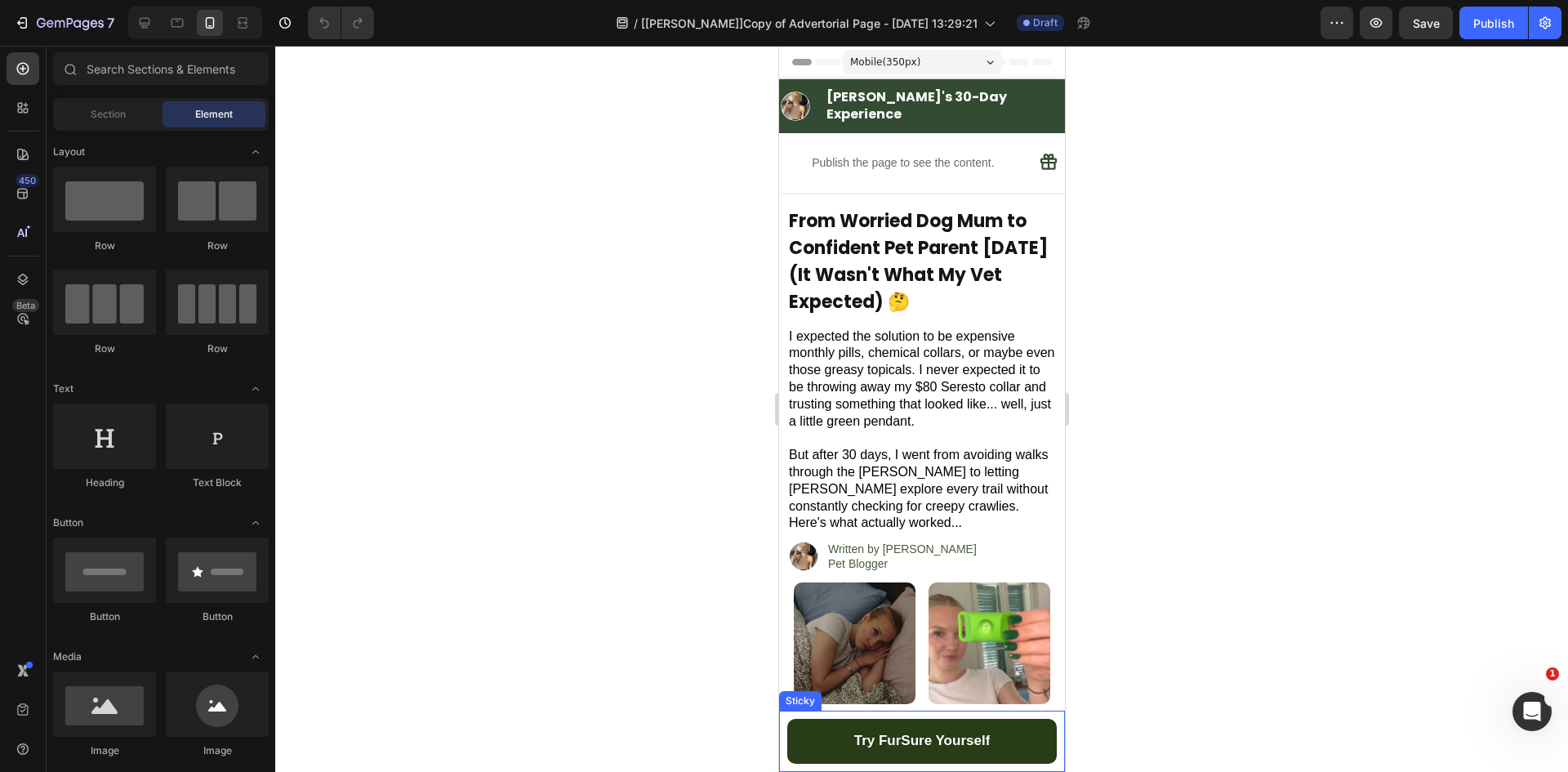
drag, startPoint x: 785, startPoint y: 731, endPoint x: 785, endPoint y: 714, distance: 17.0
click at [785, 731] on div "Try FurSure Yourself Button Sticky" at bounding box center [921, 741] width 286 height 61
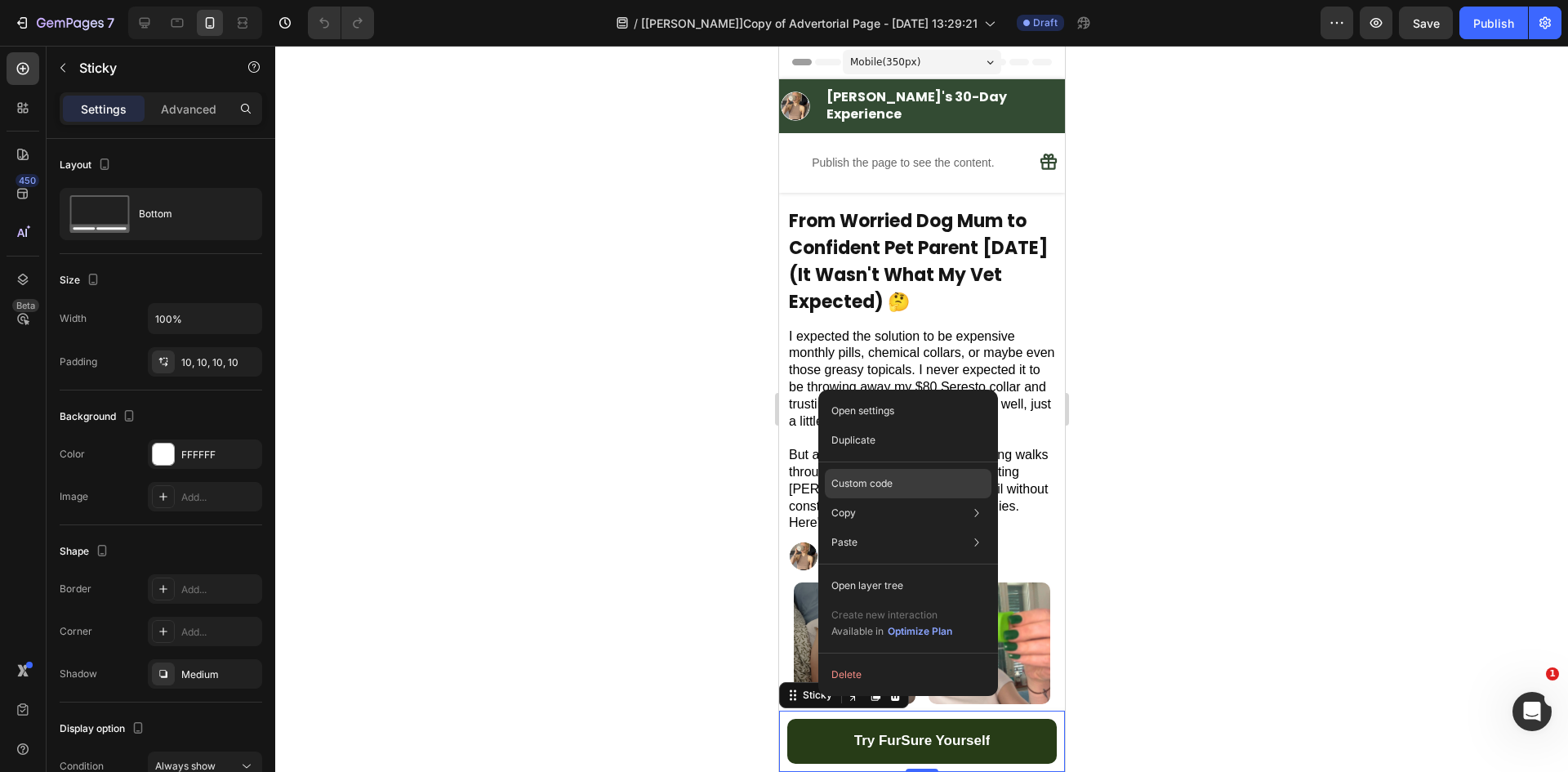
click at [892, 484] on p "Custom code" at bounding box center [861, 484] width 61 height 15
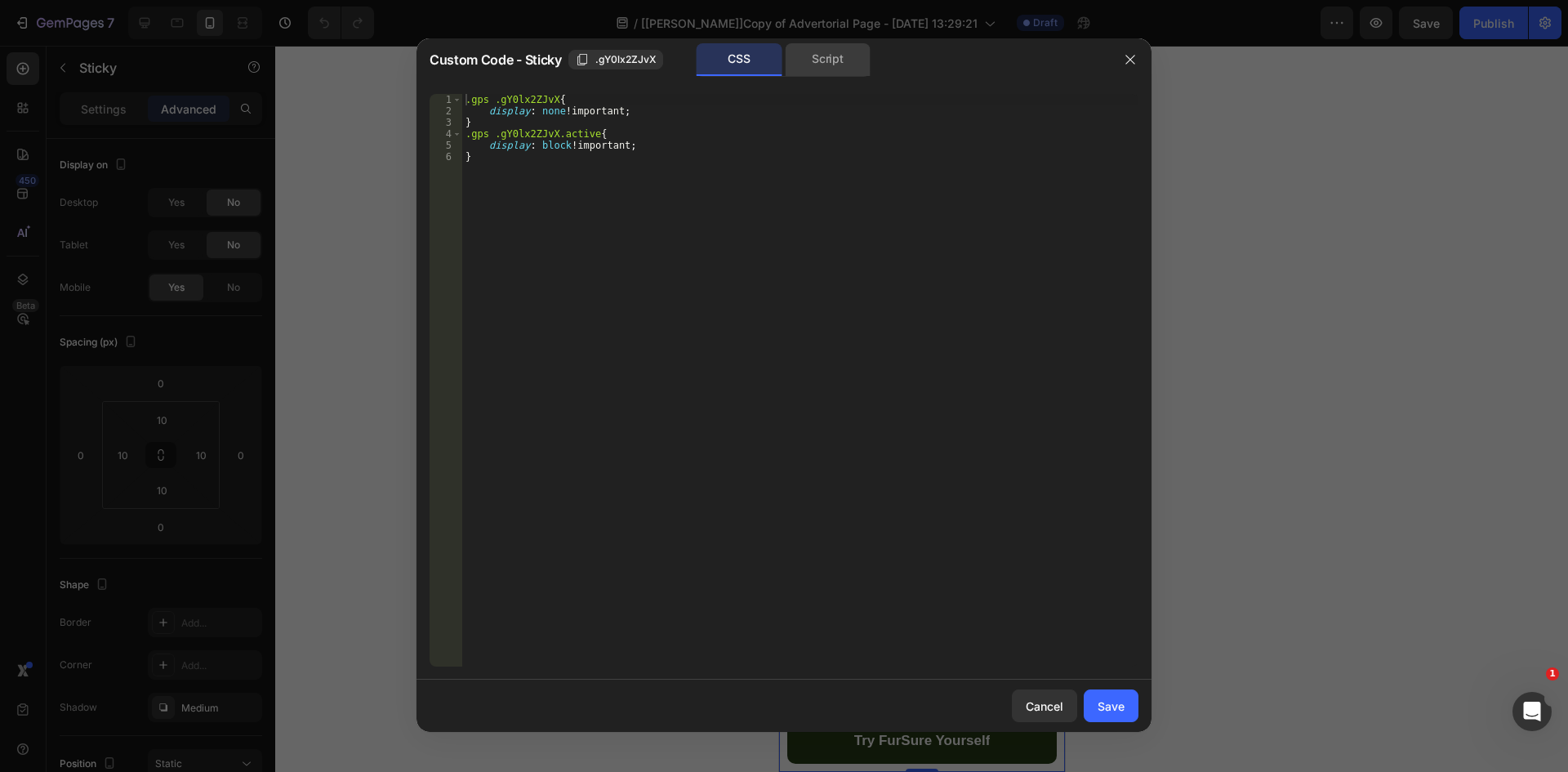
click at [817, 57] on div "Script" at bounding box center [827, 60] width 86 height 33
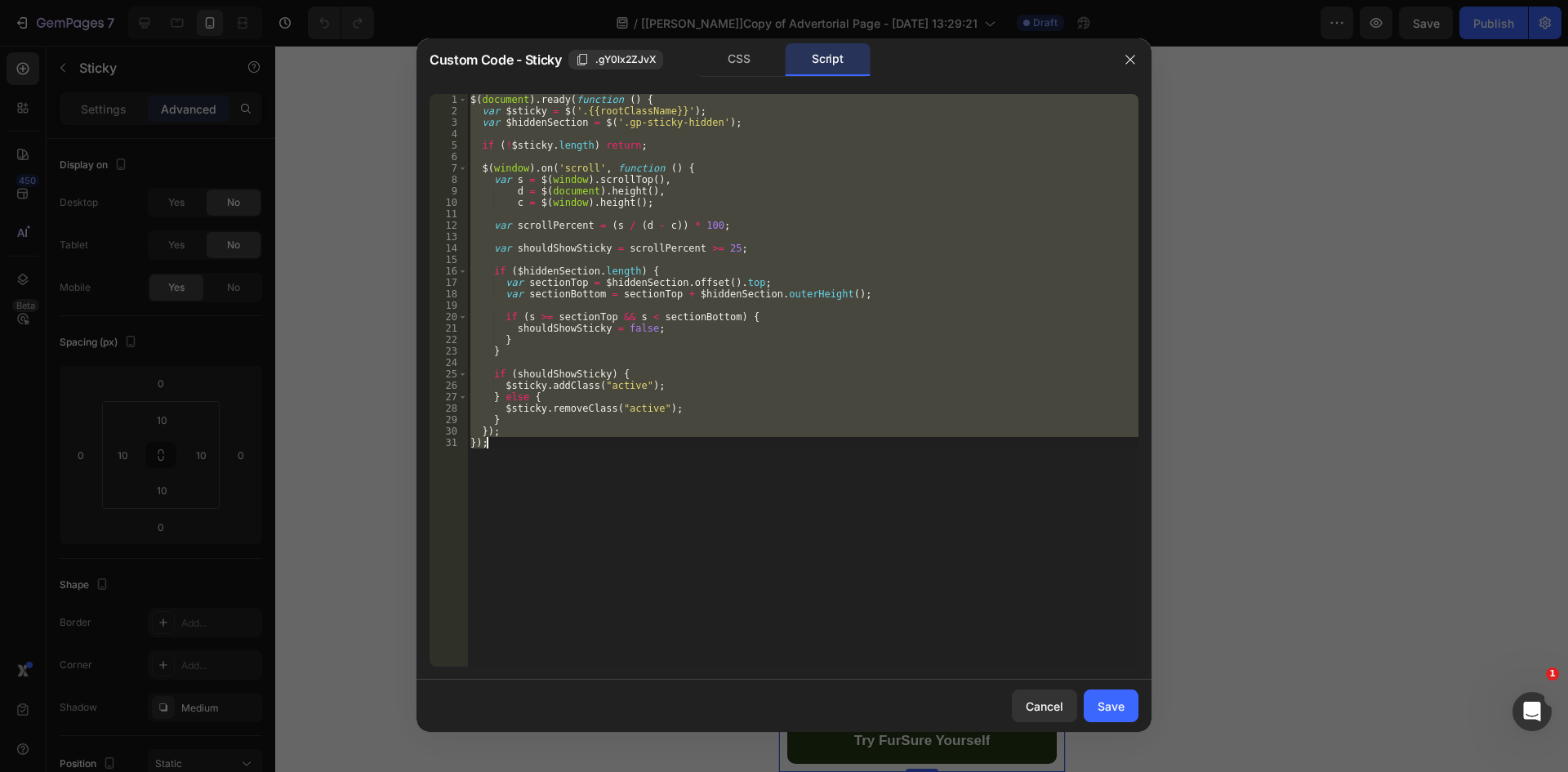
click at [617, 437] on div "$ ( document ) . ready ( function ( ) { var $sticky = $ ( '.{{rootClassName}}' …" at bounding box center [803, 380] width 672 height 573
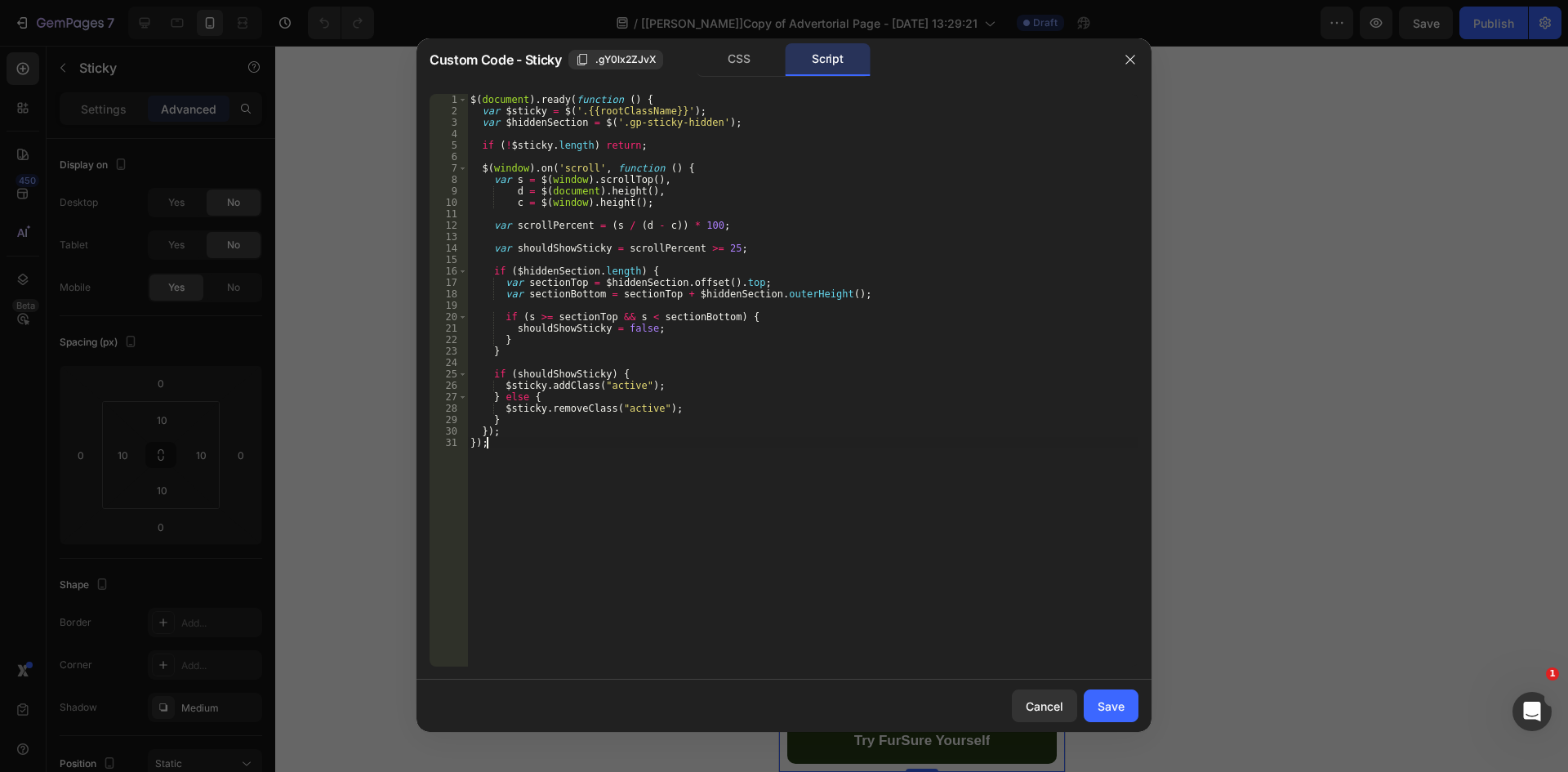
type textarea "}); });"
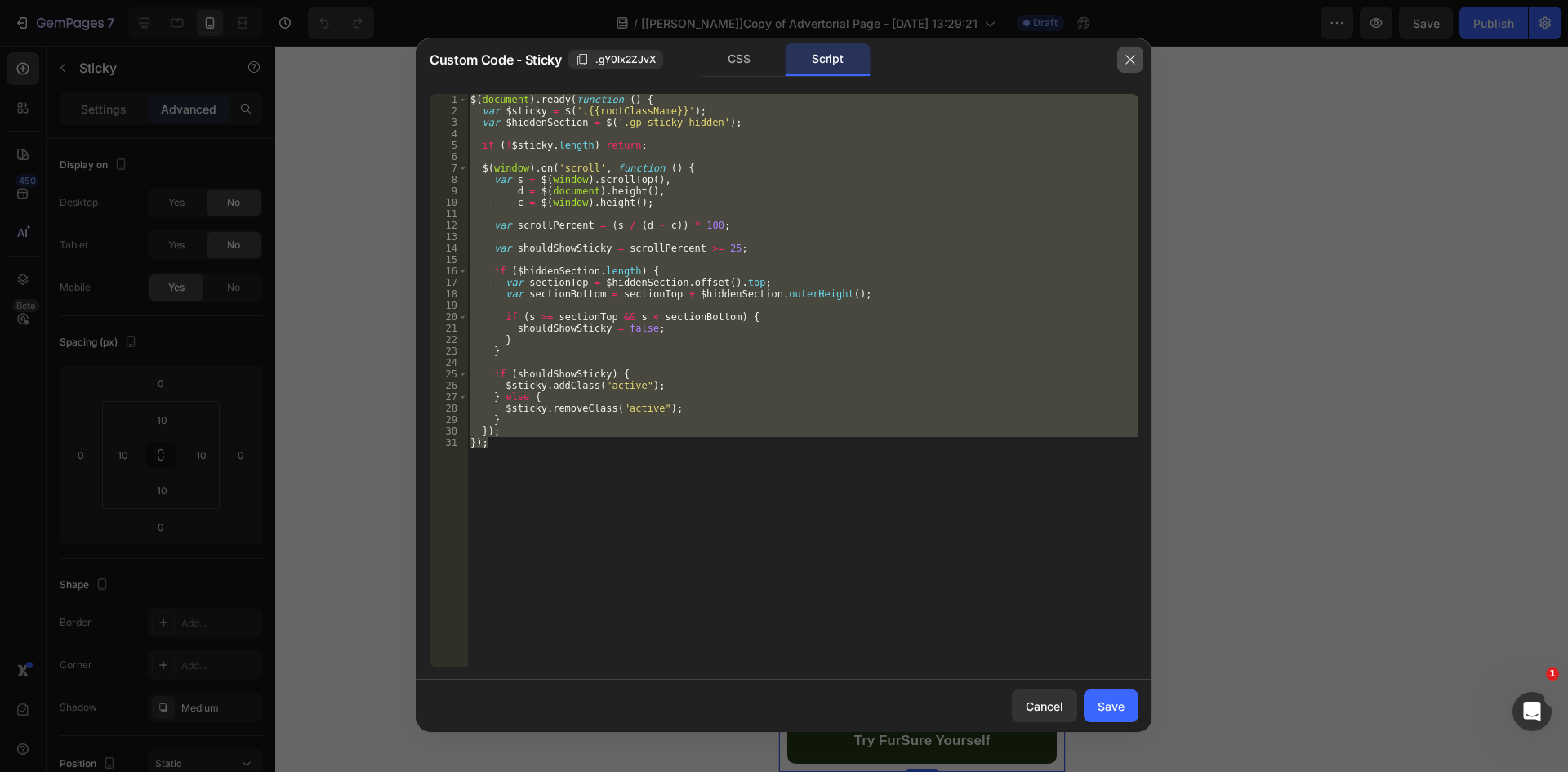
click at [1136, 57] on icon "button" at bounding box center [1131, 60] width 13 height 13
